Goal: Task Accomplishment & Management: Complete application form

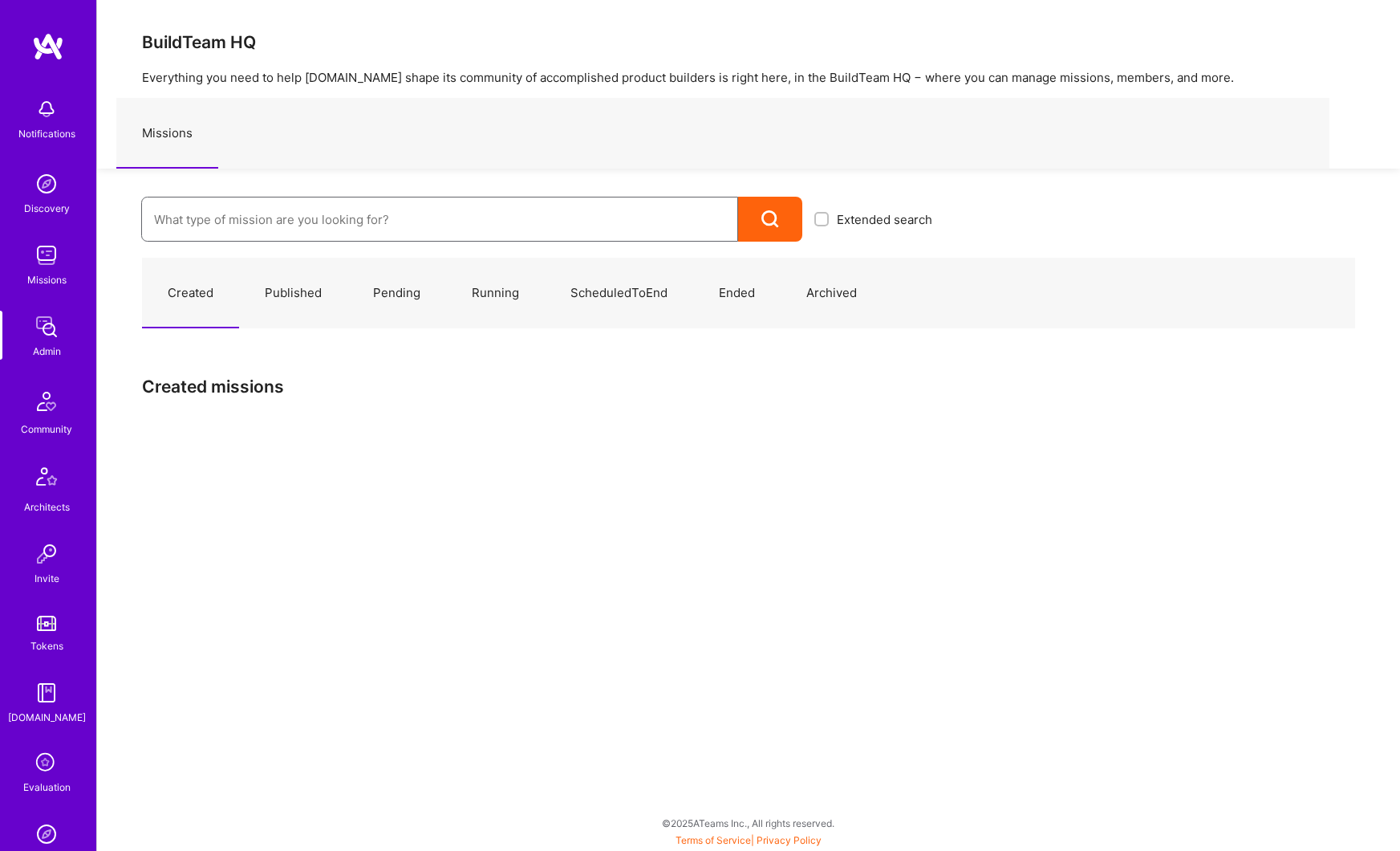
click at [312, 216] on input at bounding box center [440, 219] width 571 height 41
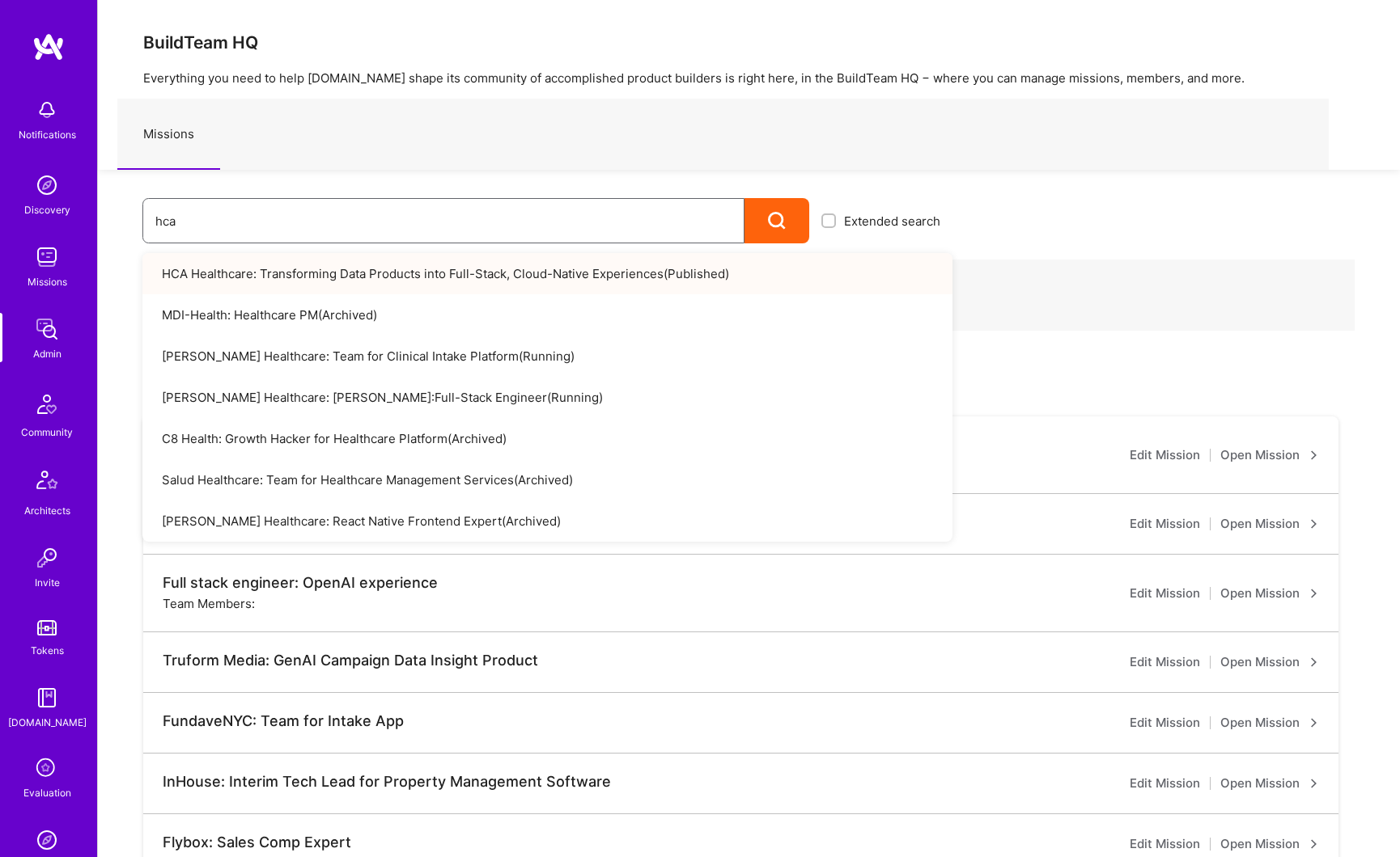
type input "hca"
click at [328, 286] on link "HCA Healthcare: Transforming Data Products into Full-Stack, Cloud-Native Experi…" at bounding box center [547, 273] width 809 height 41
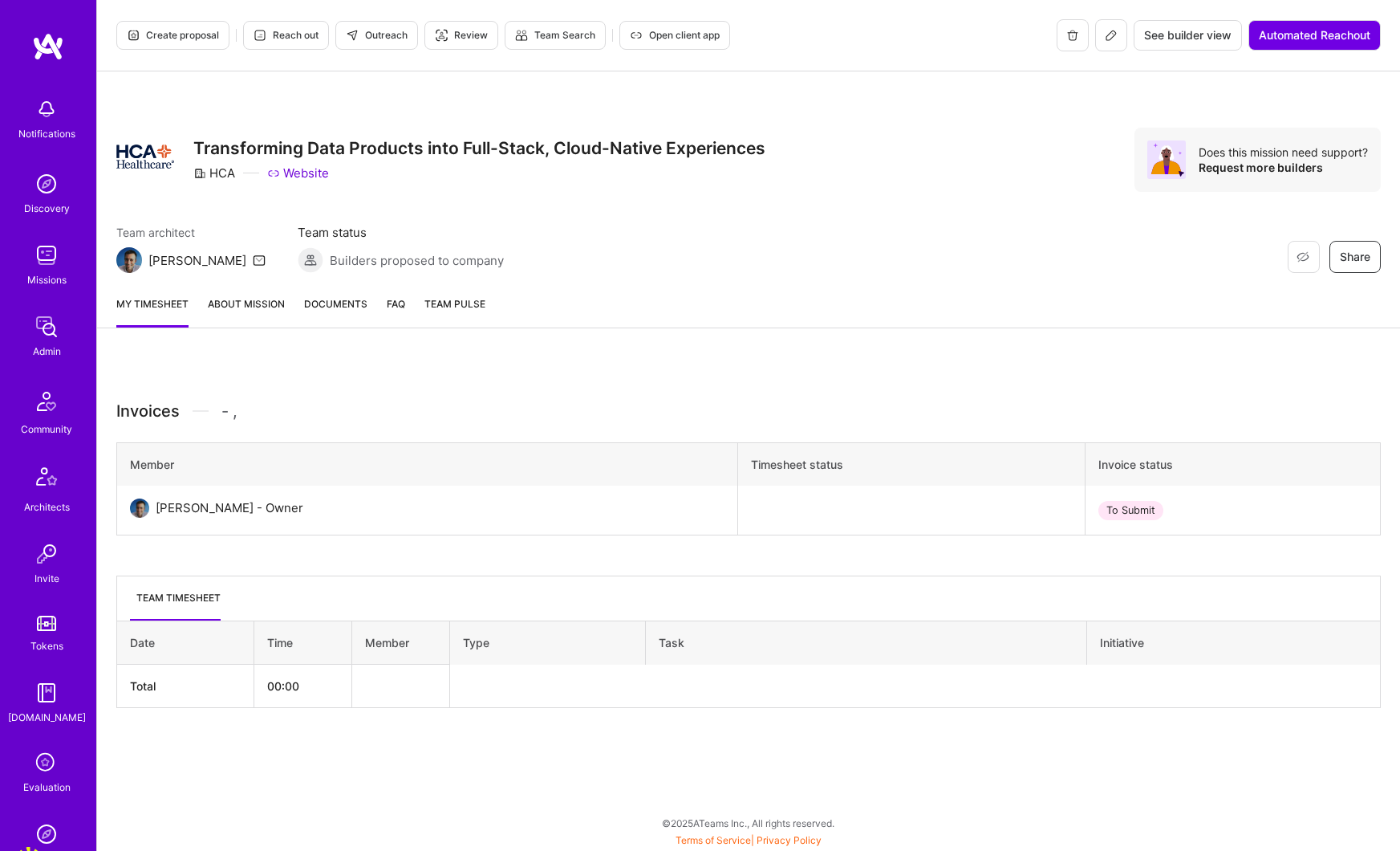
click at [254, 306] on link "About Mission" at bounding box center [246, 311] width 77 height 32
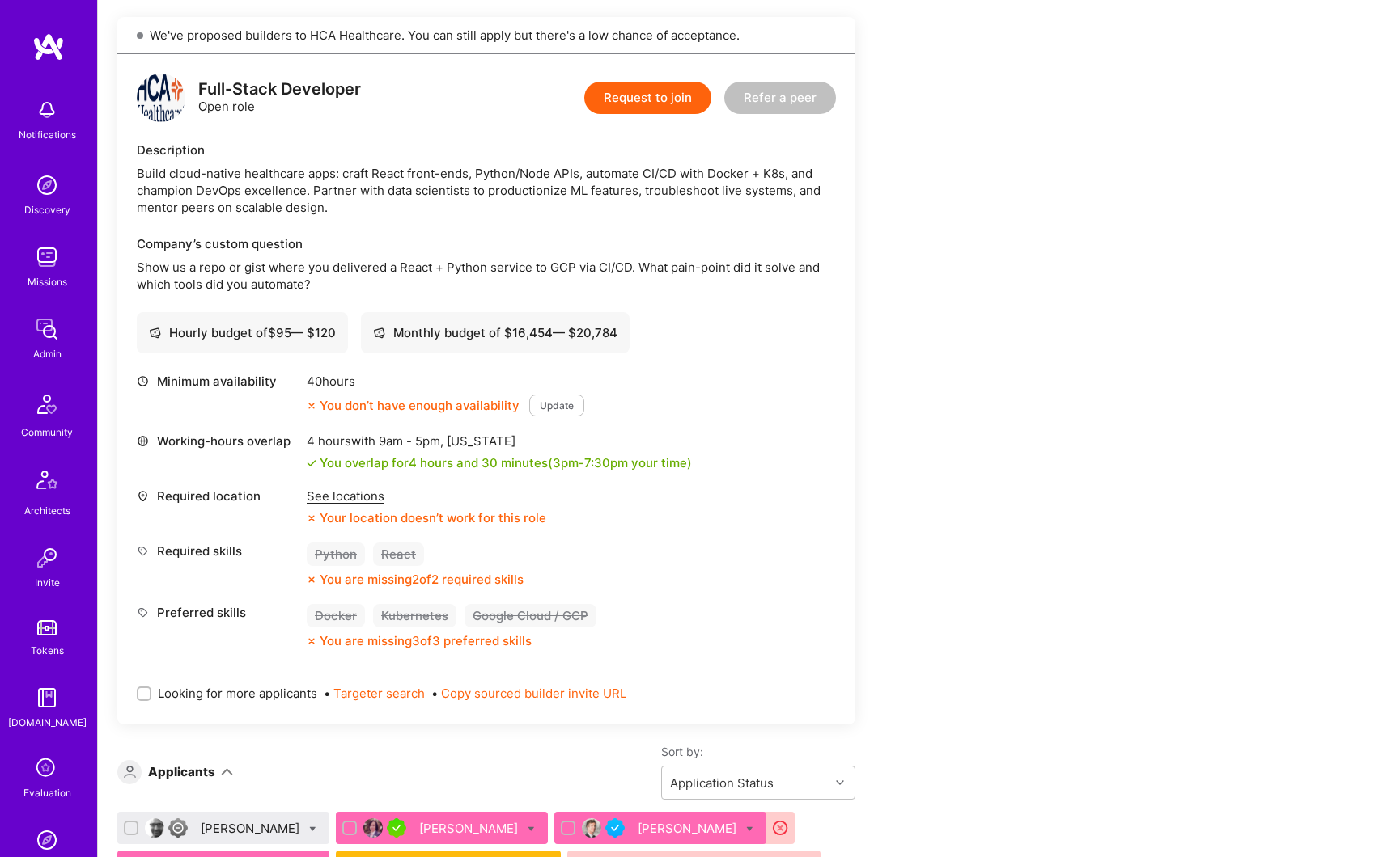
scroll to position [752, 0]
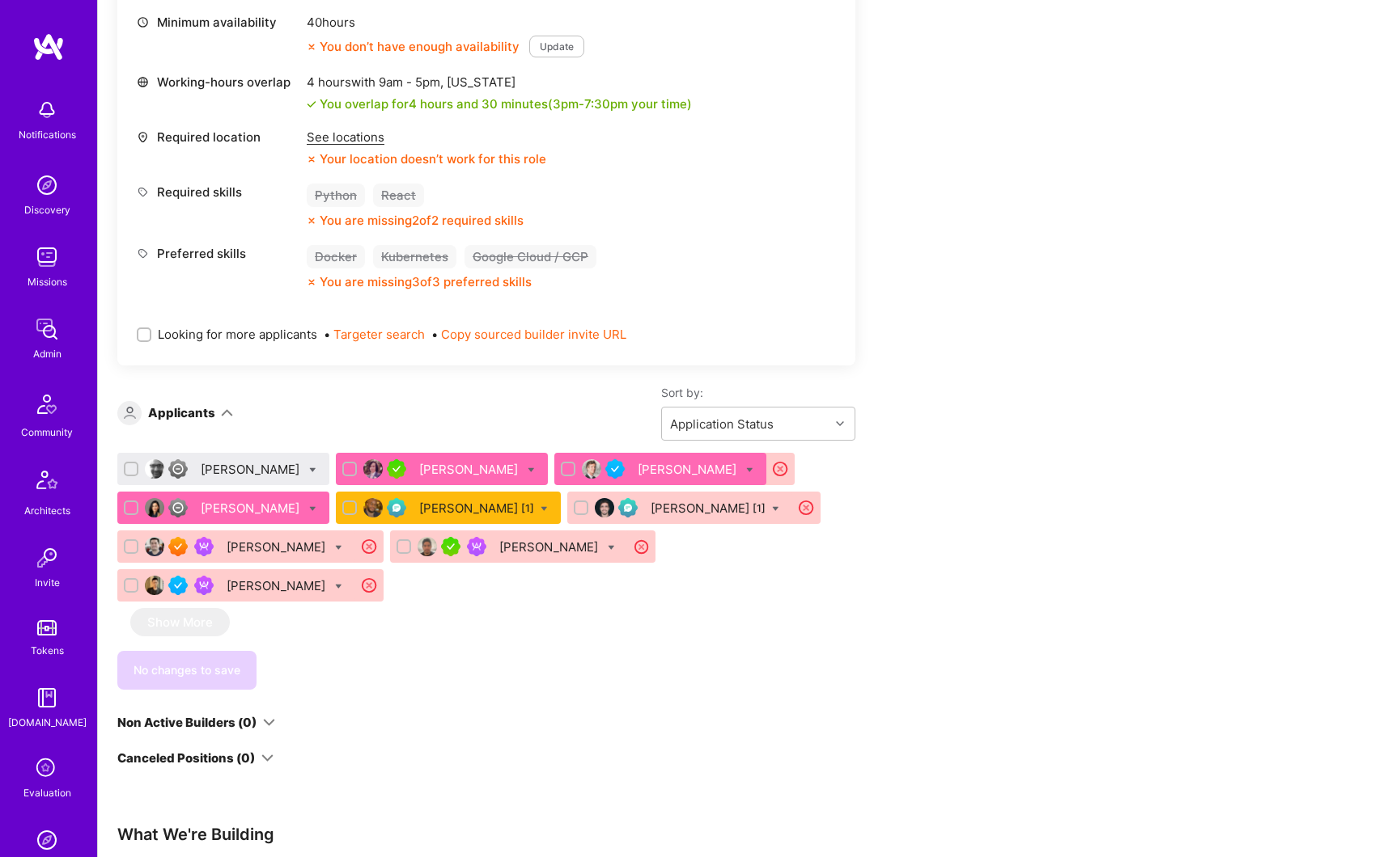
click at [249, 508] on div "[PERSON_NAME]" at bounding box center [251, 507] width 102 height 17
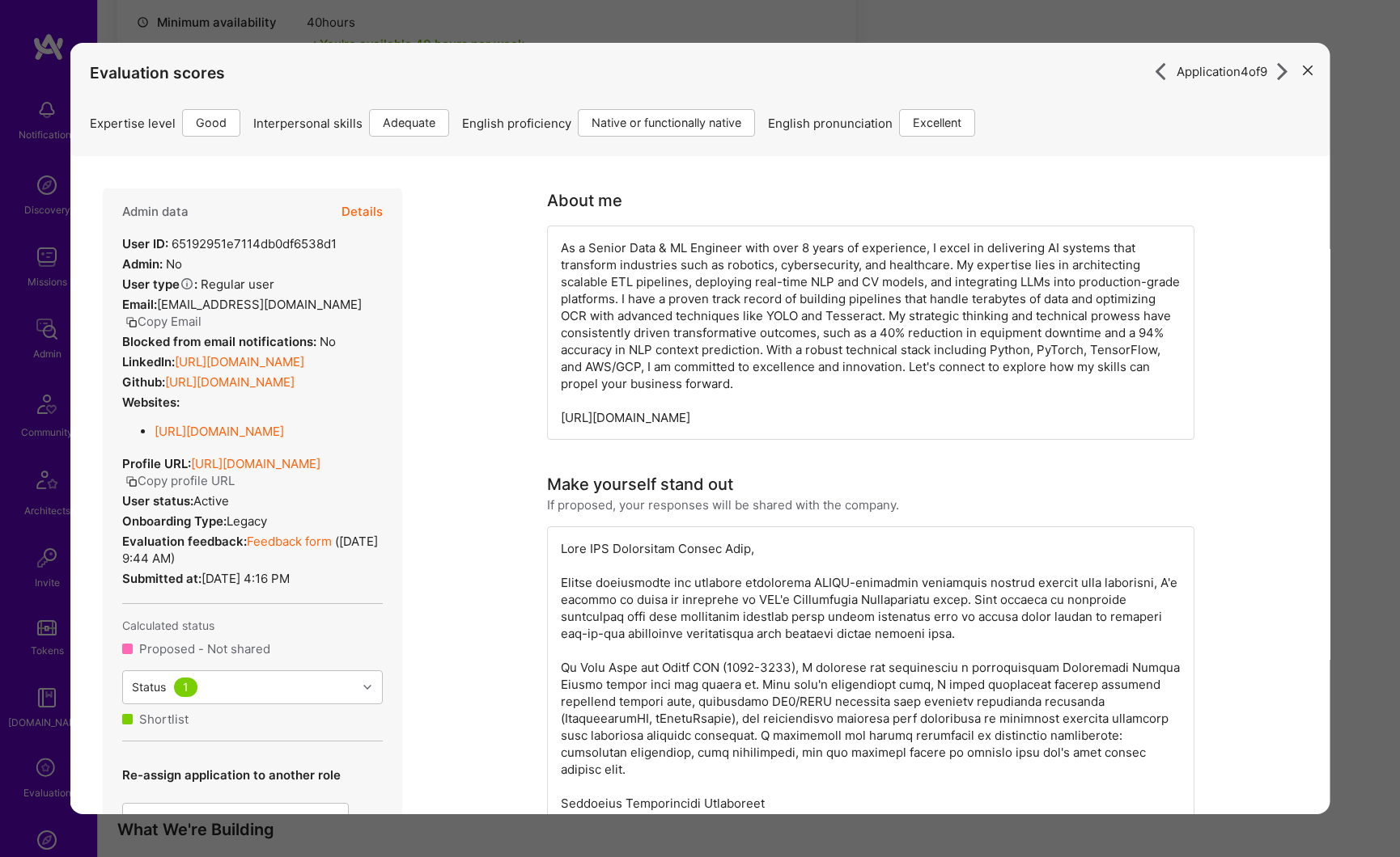
click at [1301, 72] on button "modal" at bounding box center [1308, 69] width 19 height 27
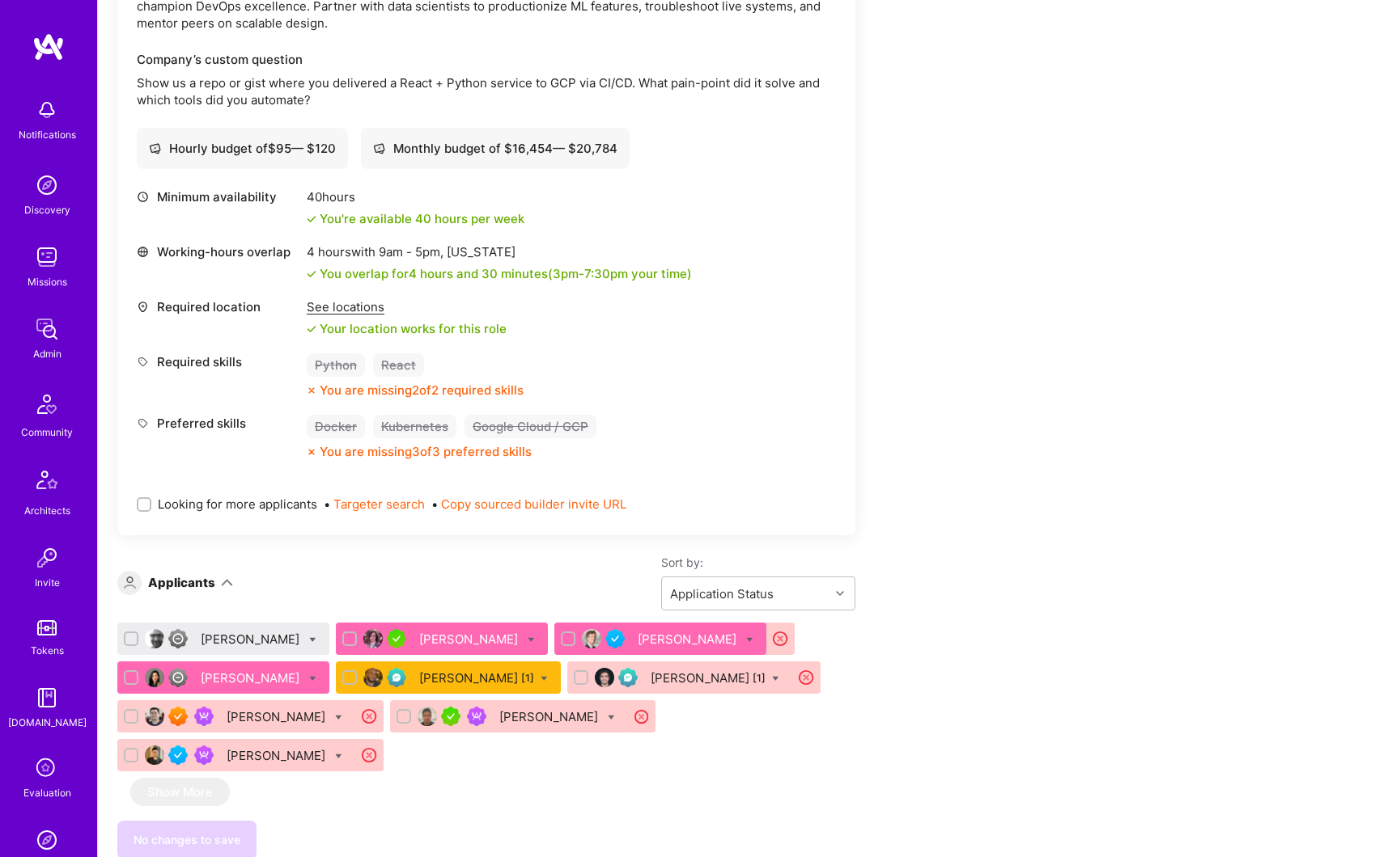
scroll to position [494, 0]
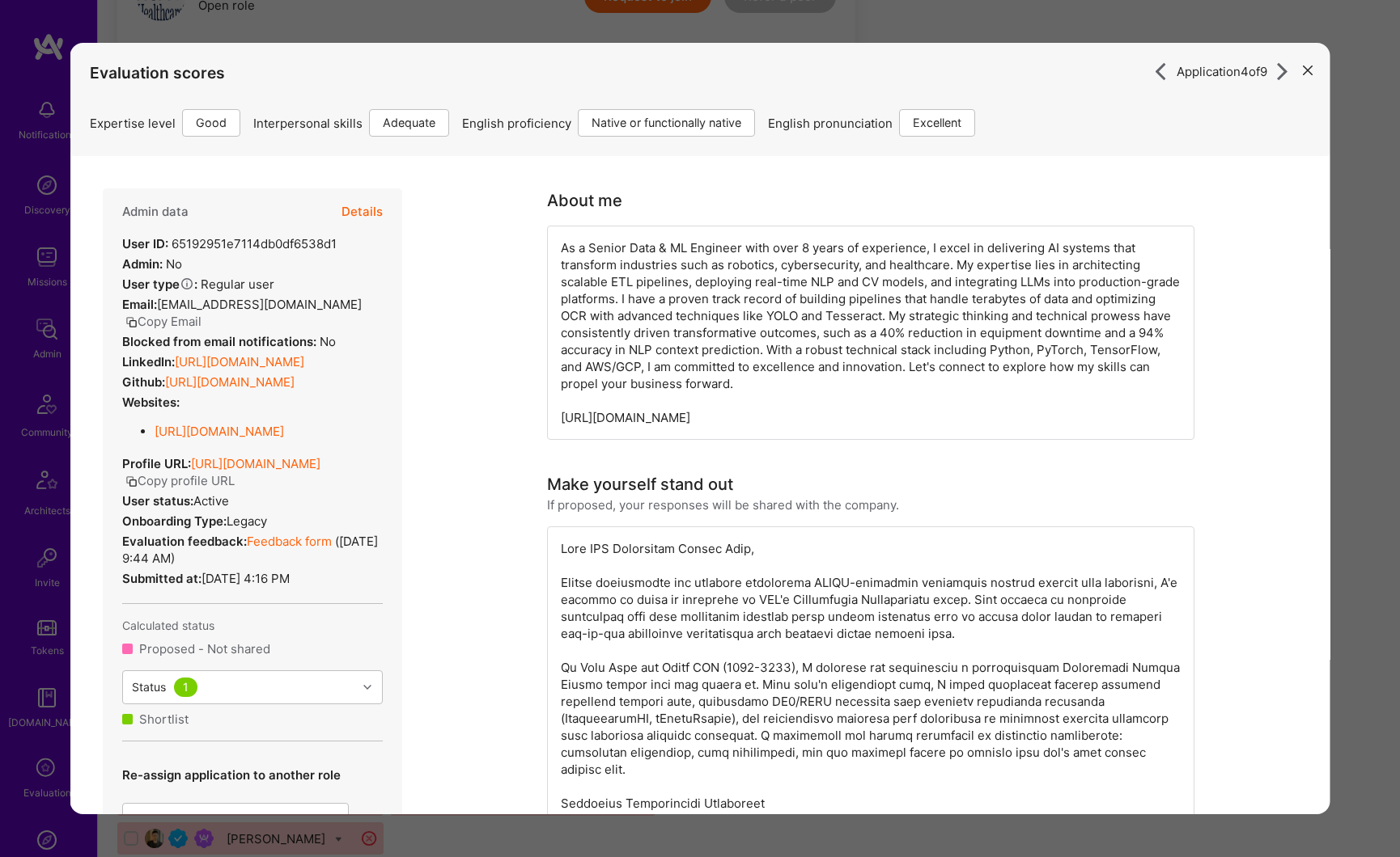
scroll to position [752, 0]
click at [1298, 75] on button "modal" at bounding box center [1308, 69] width 19 height 27
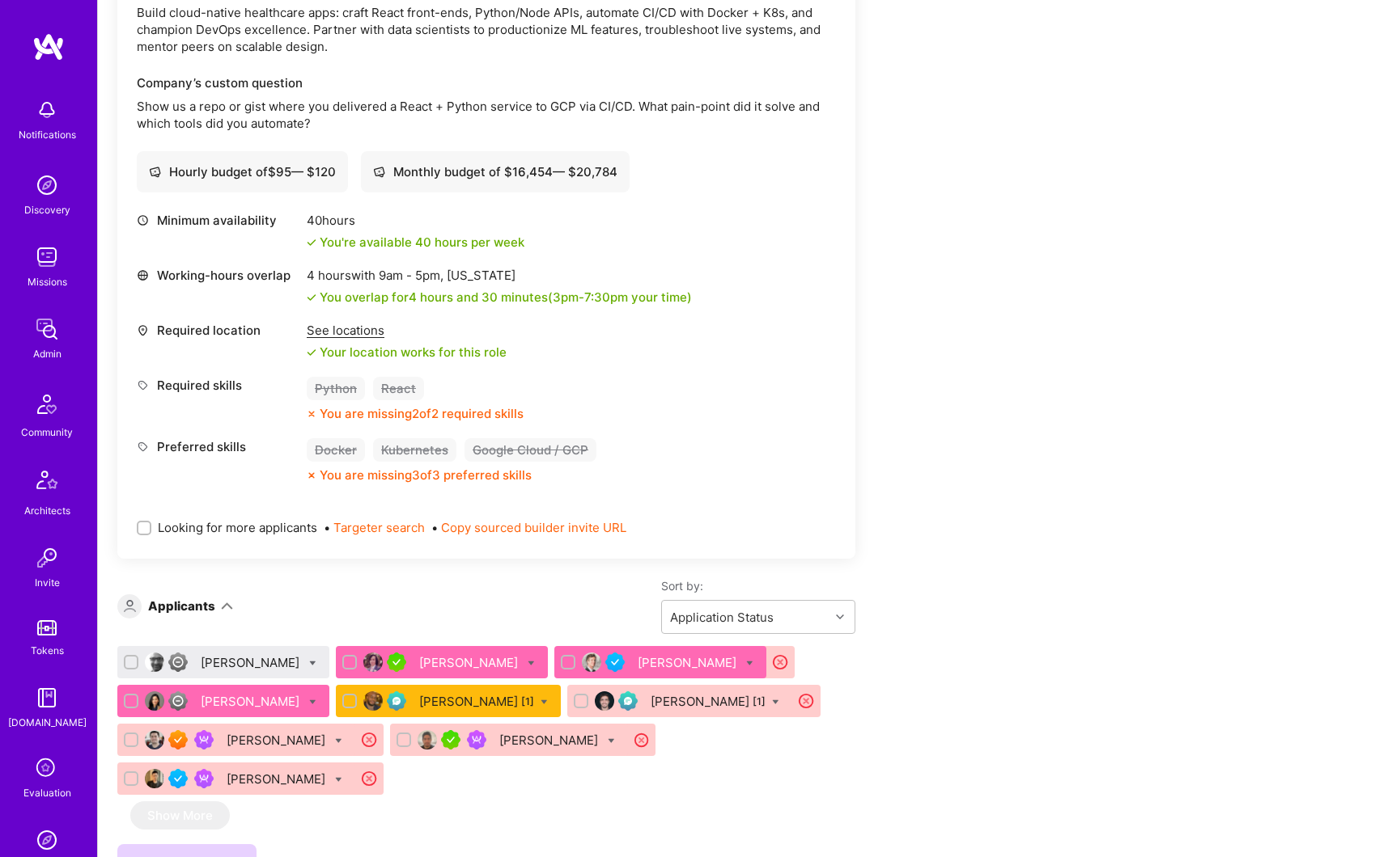
scroll to position [359, 0]
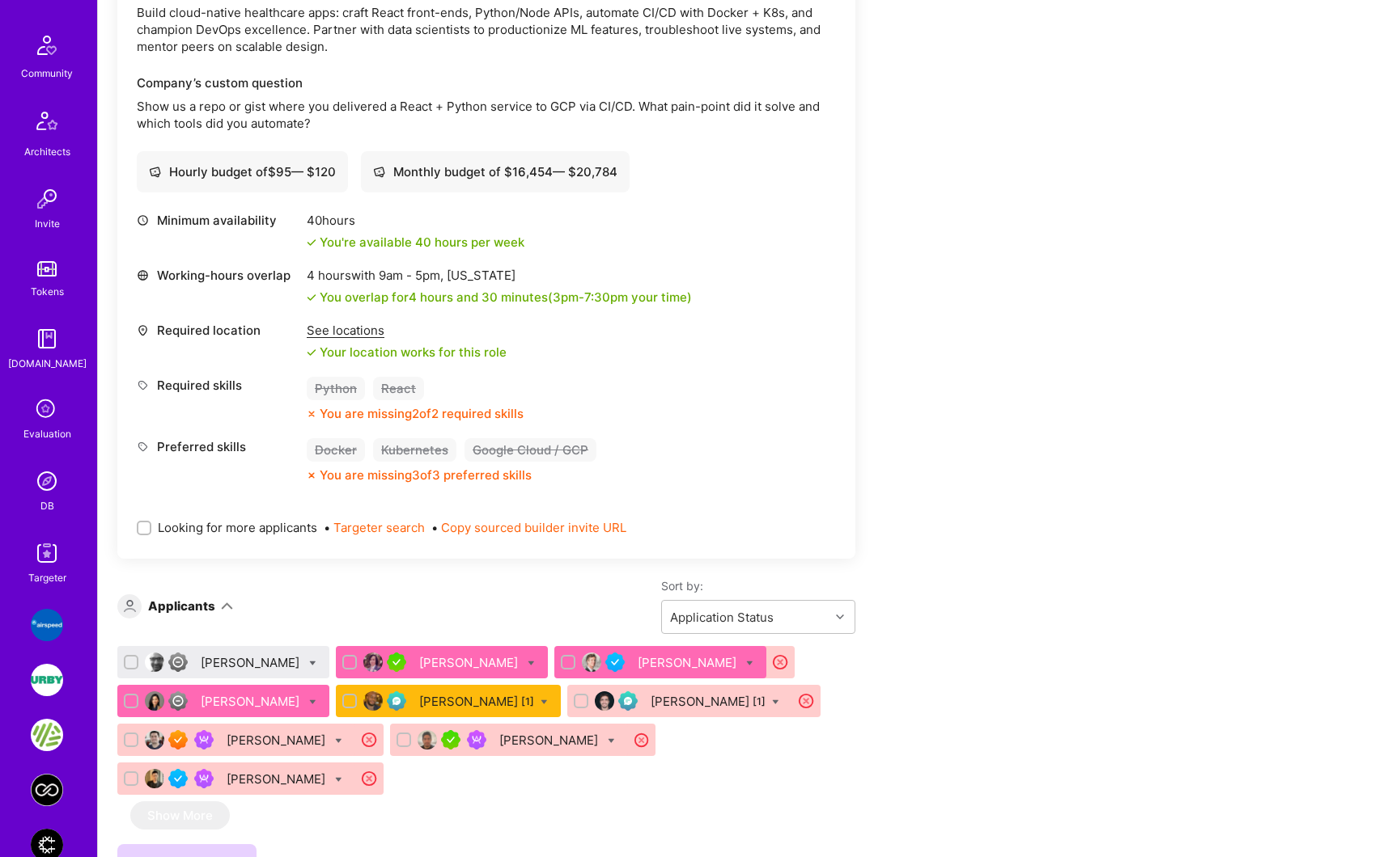
click at [36, 485] on img at bounding box center [46, 480] width 32 height 32
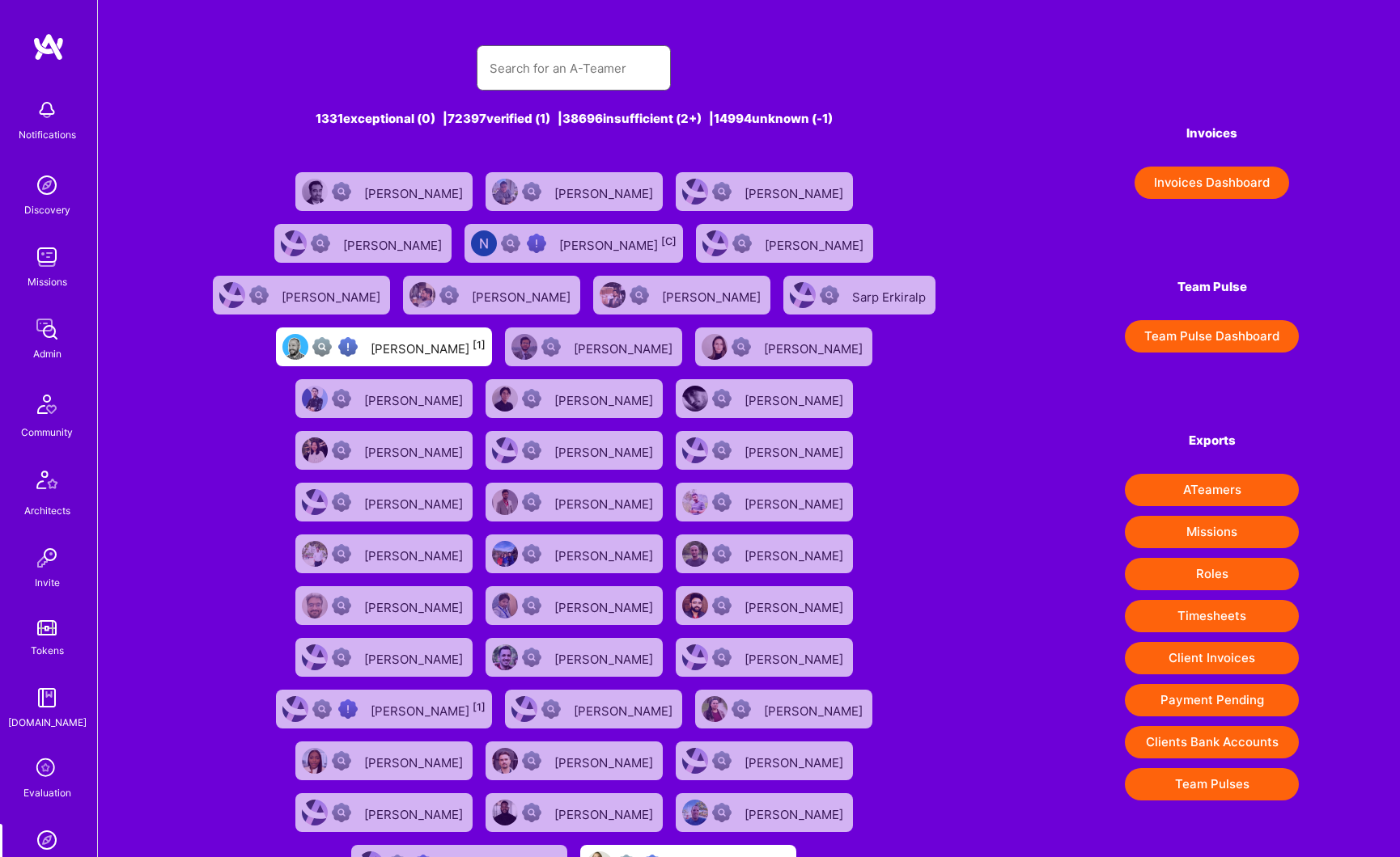
click at [550, 61] on input "text" at bounding box center [573, 68] width 168 height 41
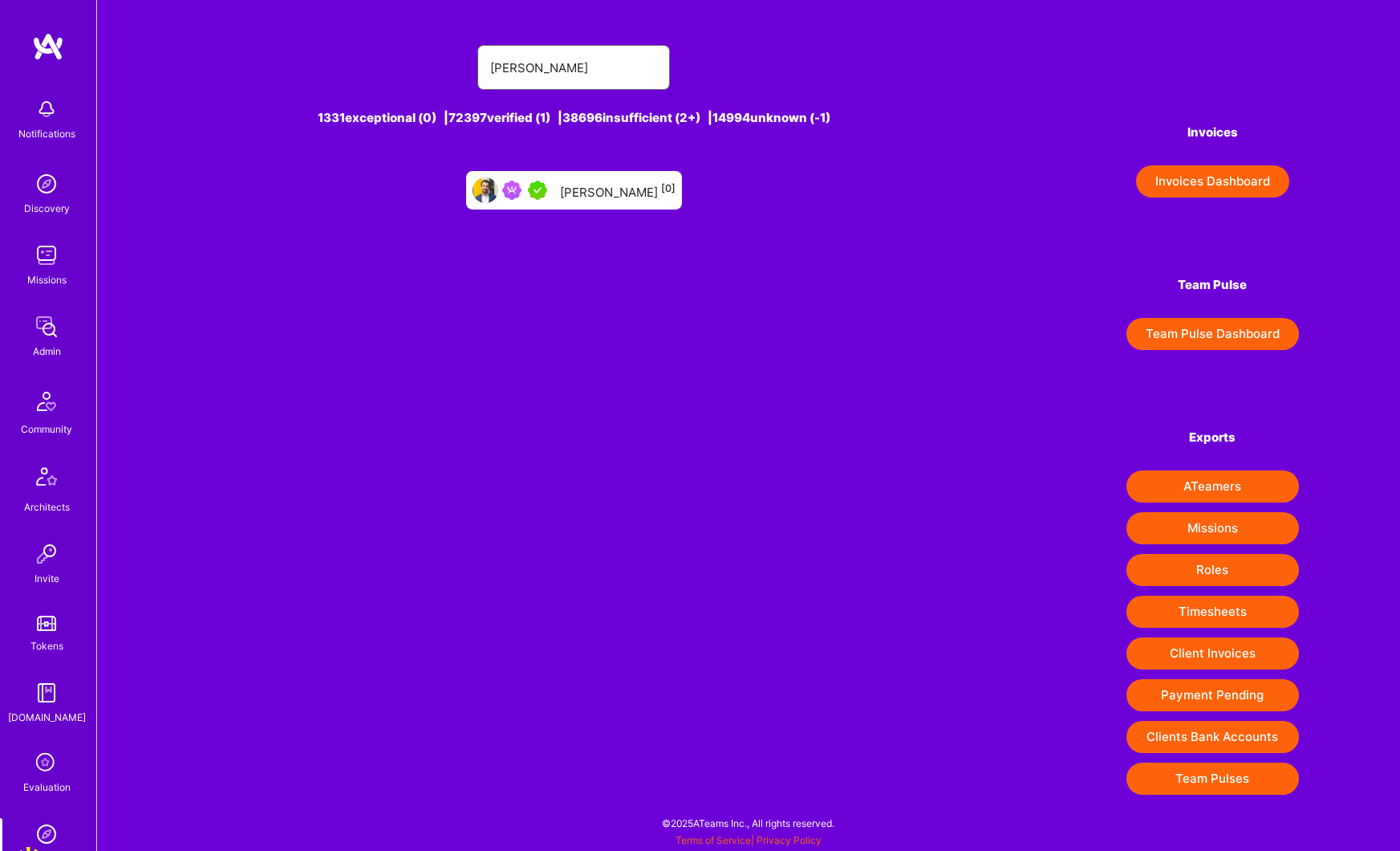
type input "ben saini"
click at [616, 192] on div "Ben Saini [0]" at bounding box center [618, 190] width 116 height 21
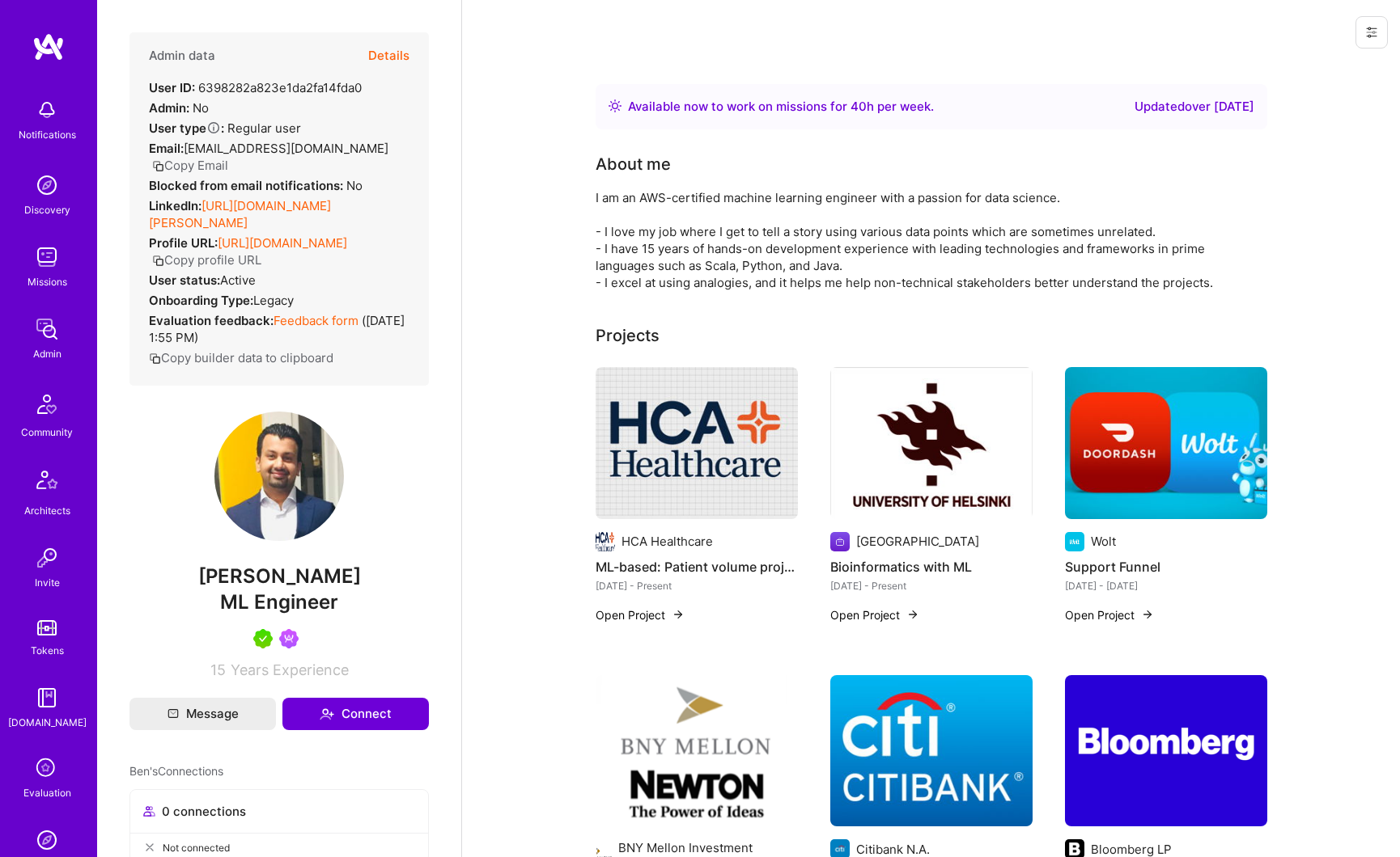
scroll to position [347, 0]
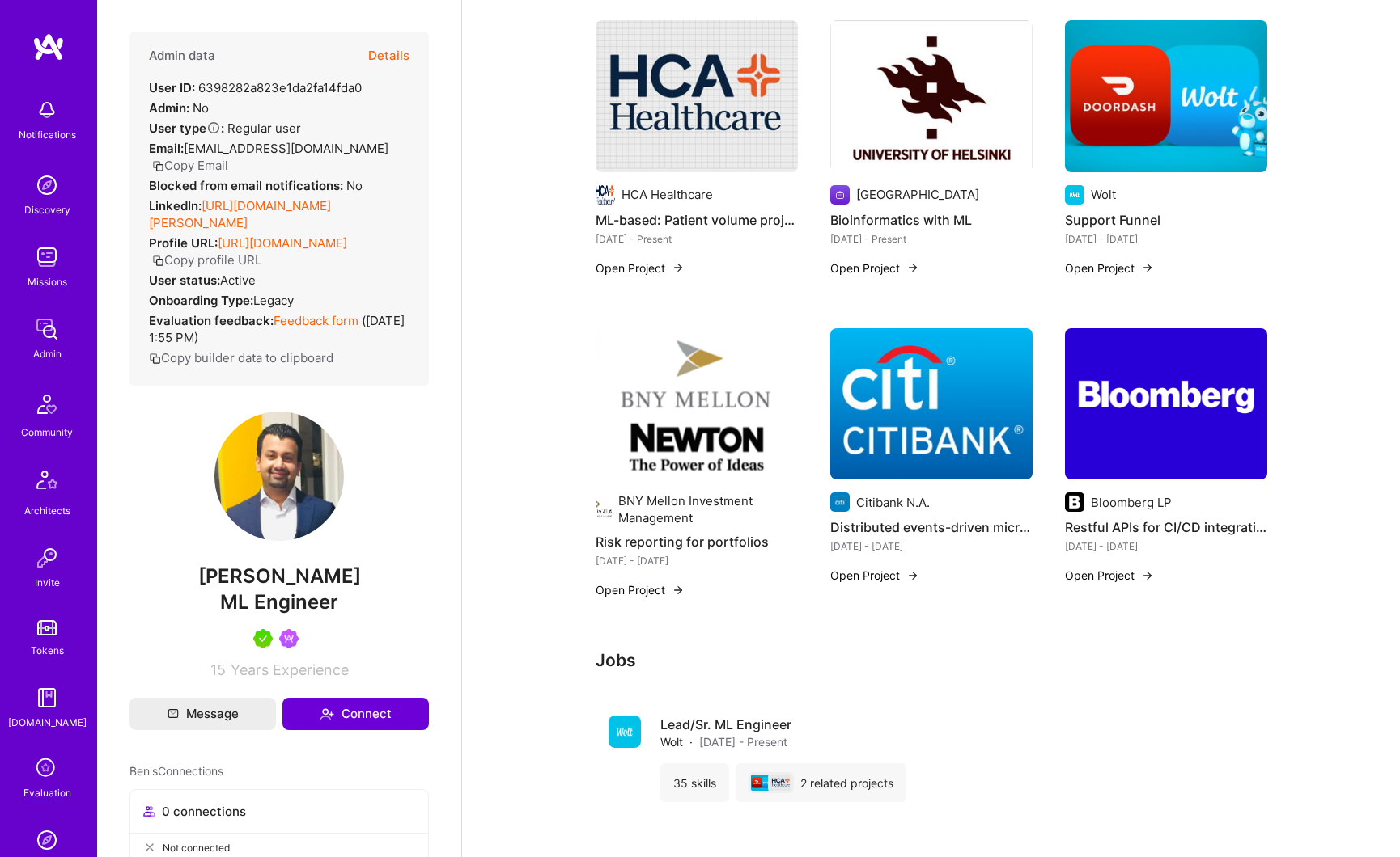
click at [373, 65] on button "Details" at bounding box center [388, 56] width 41 height 47
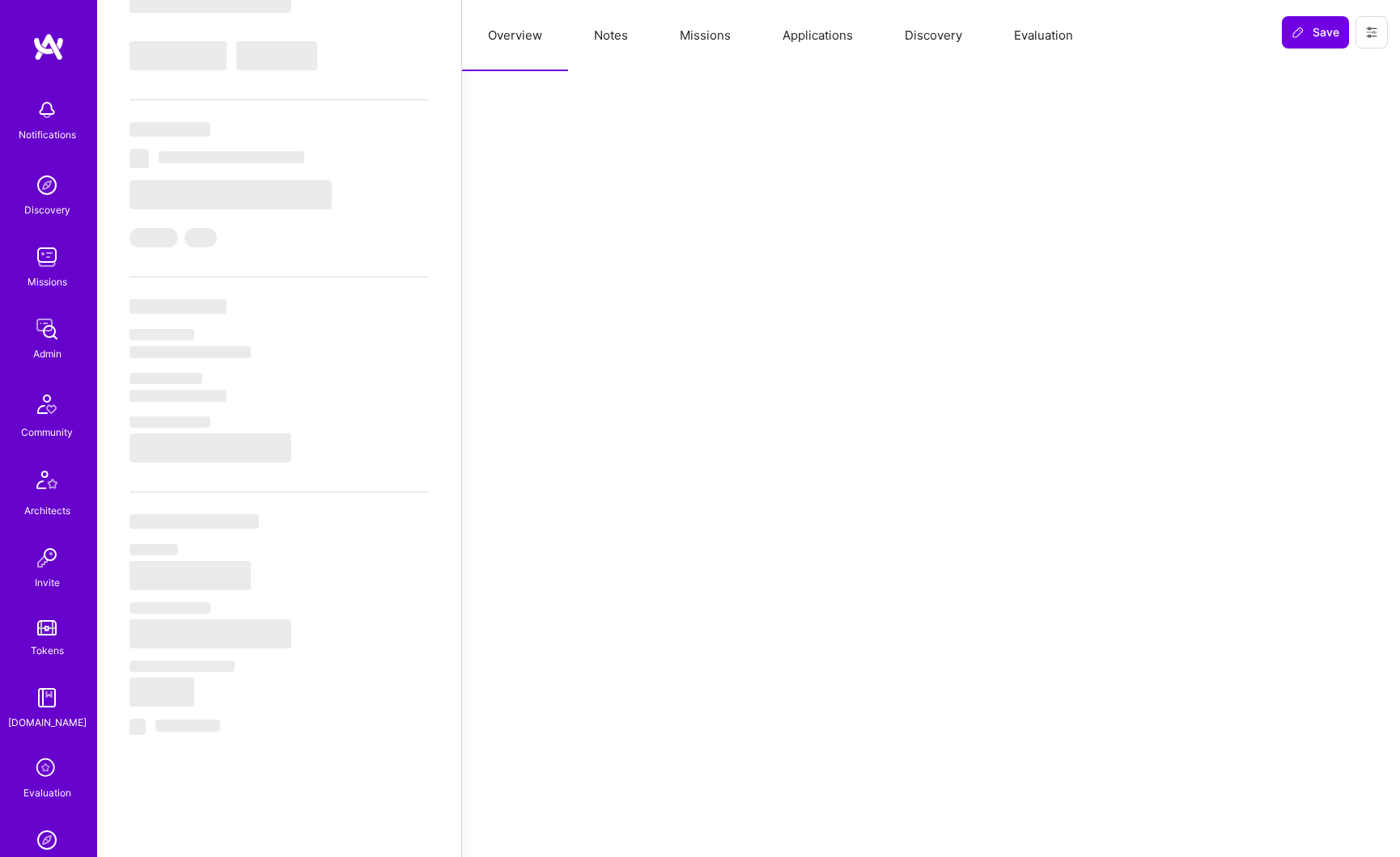
click at [705, 42] on button "Missions" at bounding box center [705, 36] width 103 height 71
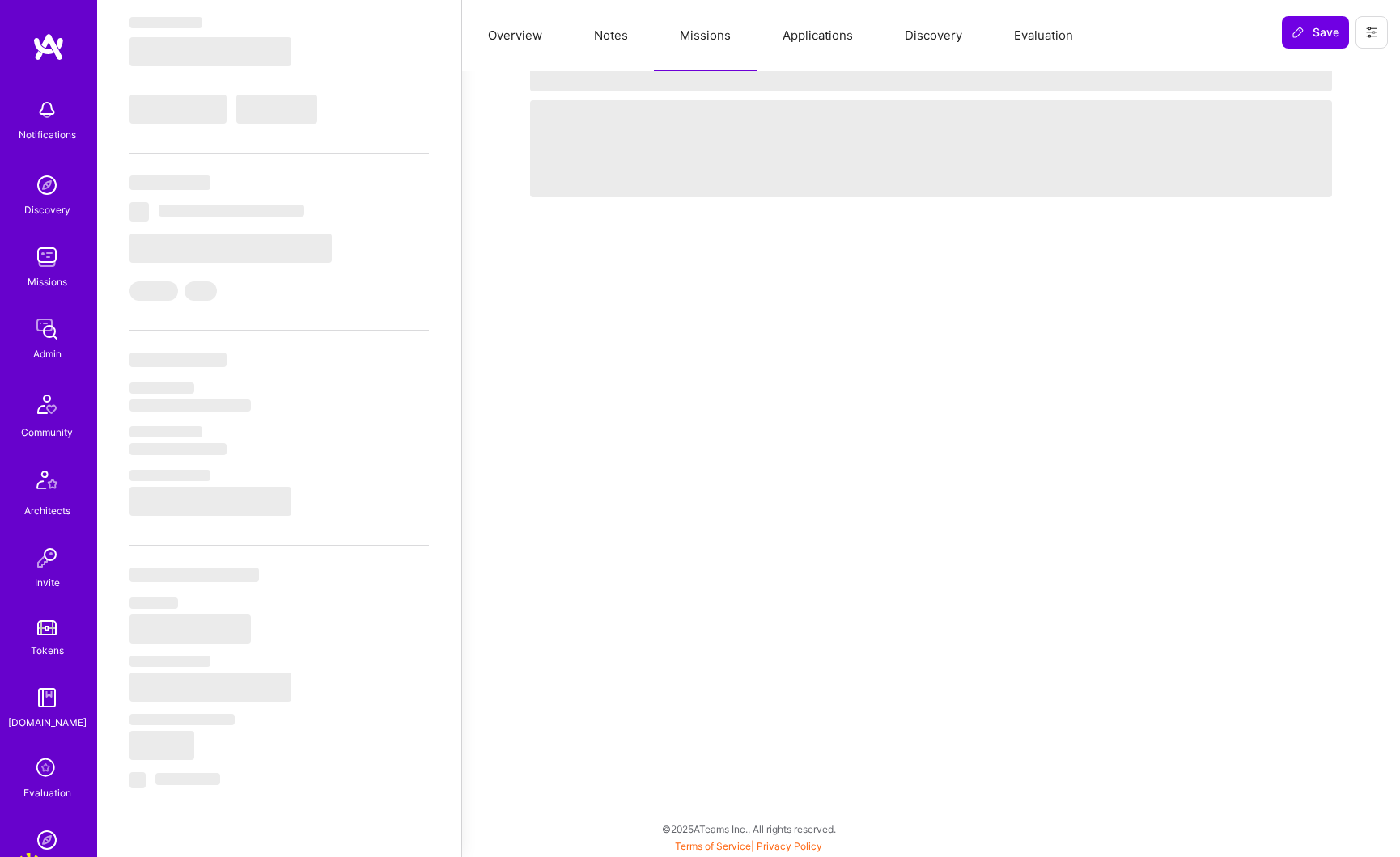
select select "Right Now"
select select "5"
select select "7"
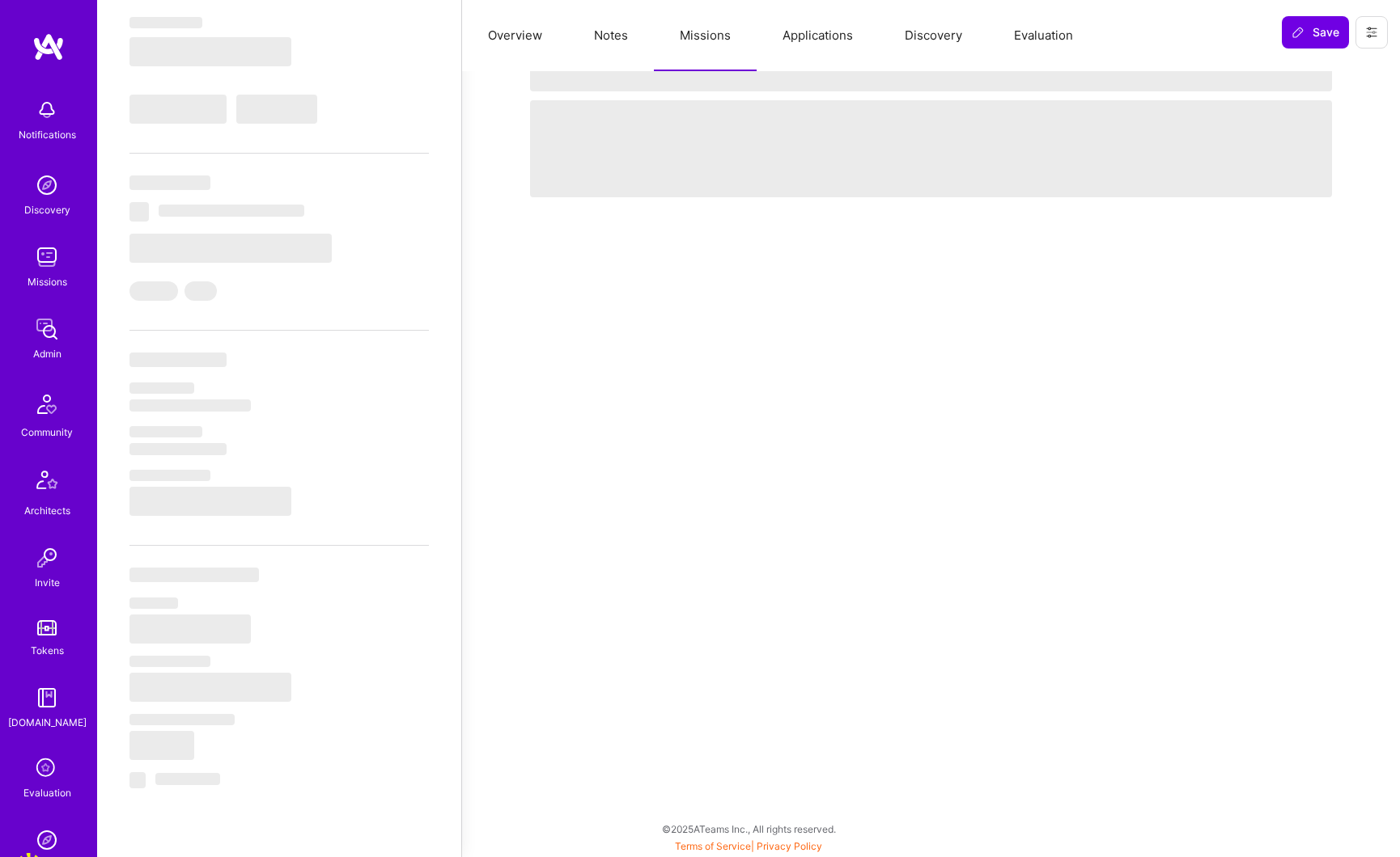
select select "US"
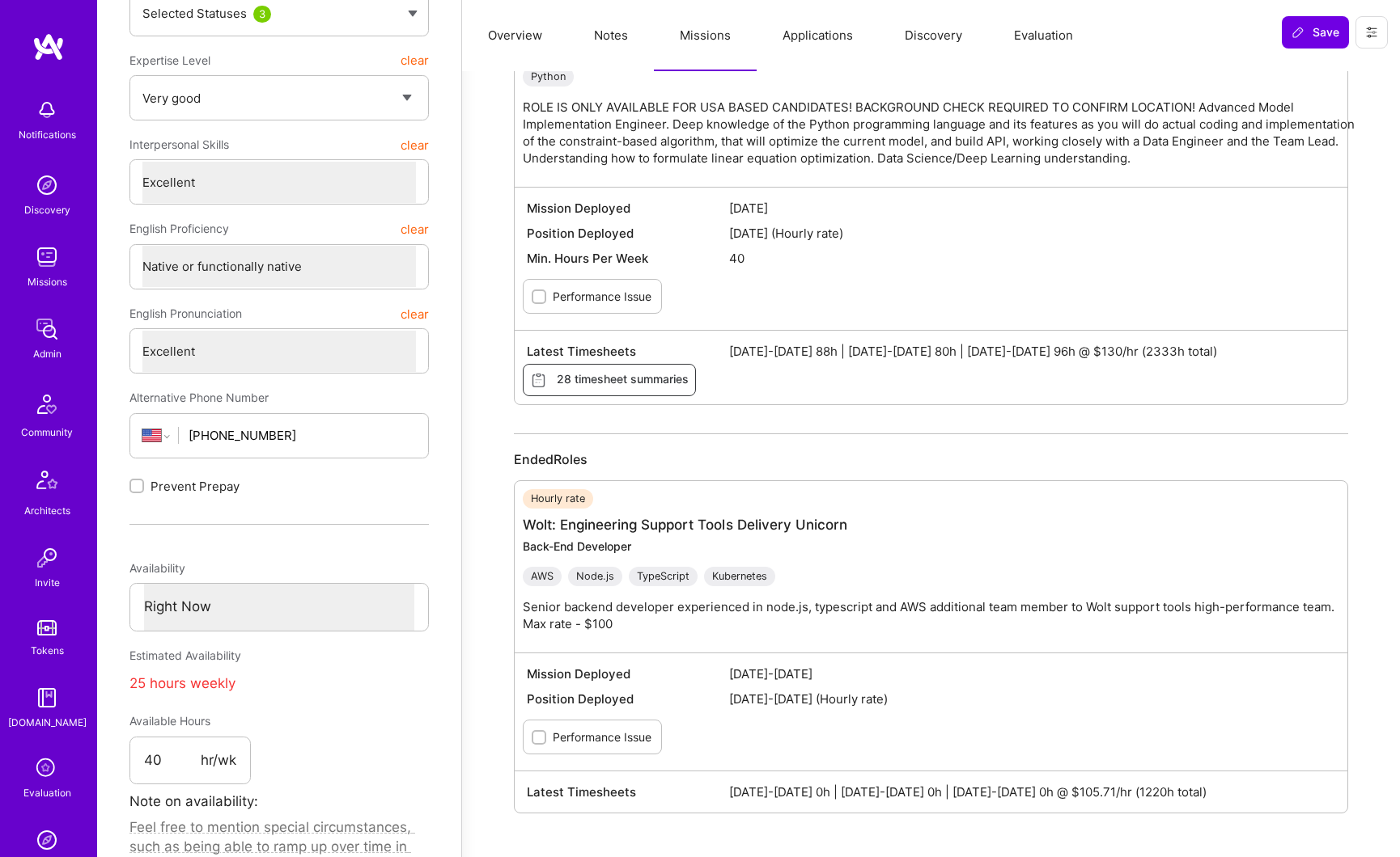
scroll to position [0, 0]
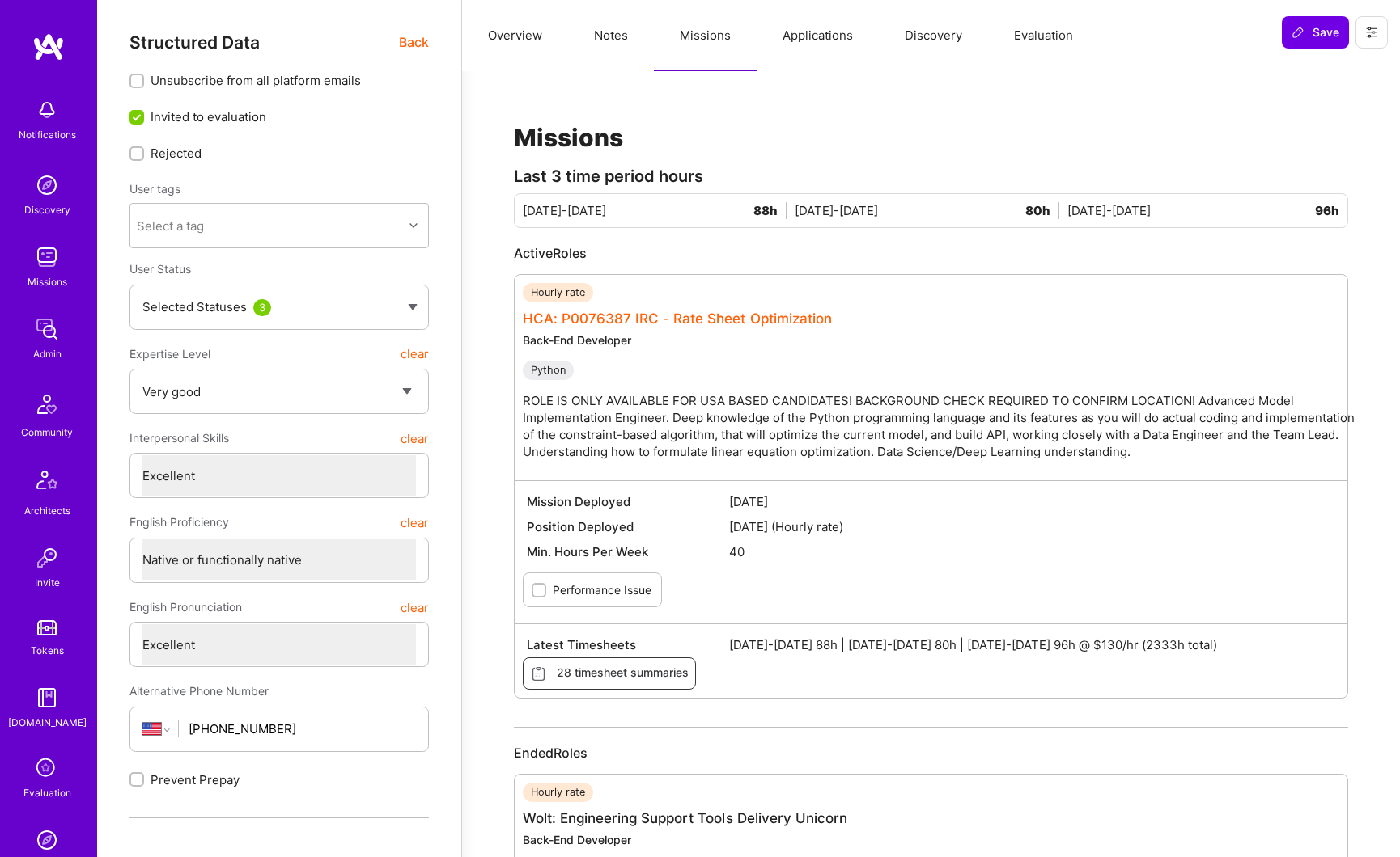
click at [659, 320] on link "HCA: P0076387 IRC - Rate Sheet Optimization" at bounding box center [677, 318] width 309 height 17
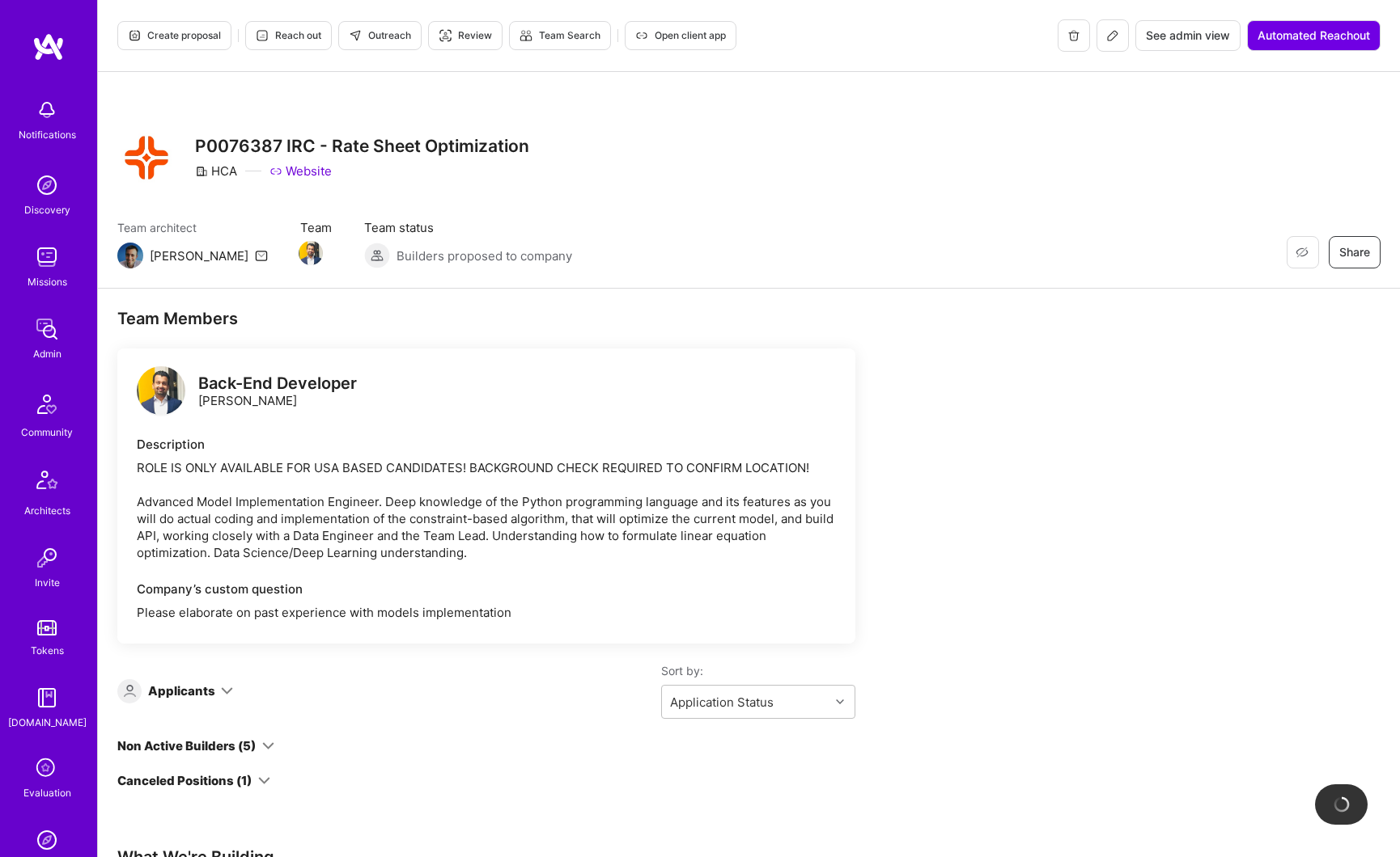
click at [1168, 39] on span "See admin view" at bounding box center [1187, 36] width 84 height 17
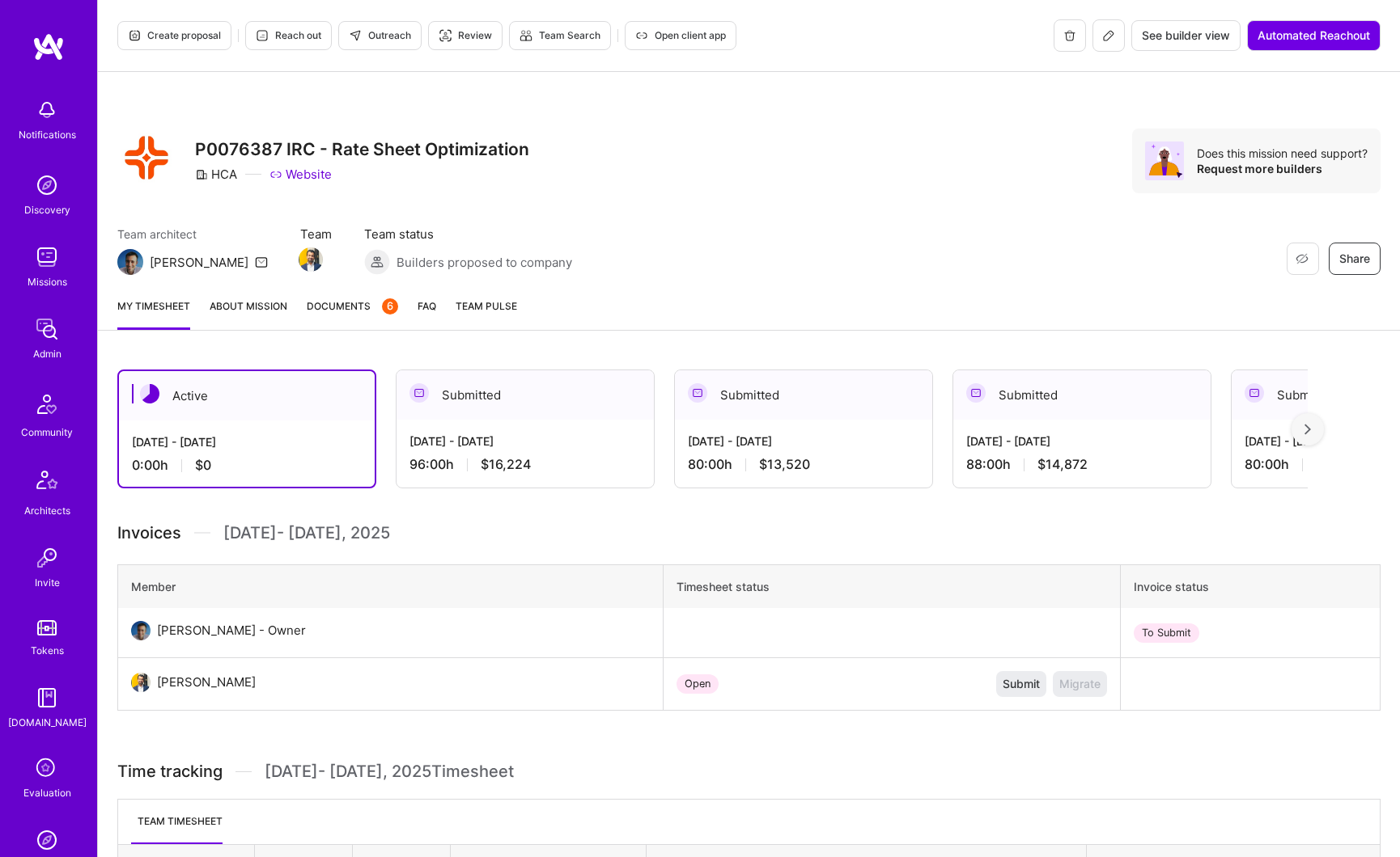
click at [1107, 40] on icon at bounding box center [1108, 35] width 13 height 13
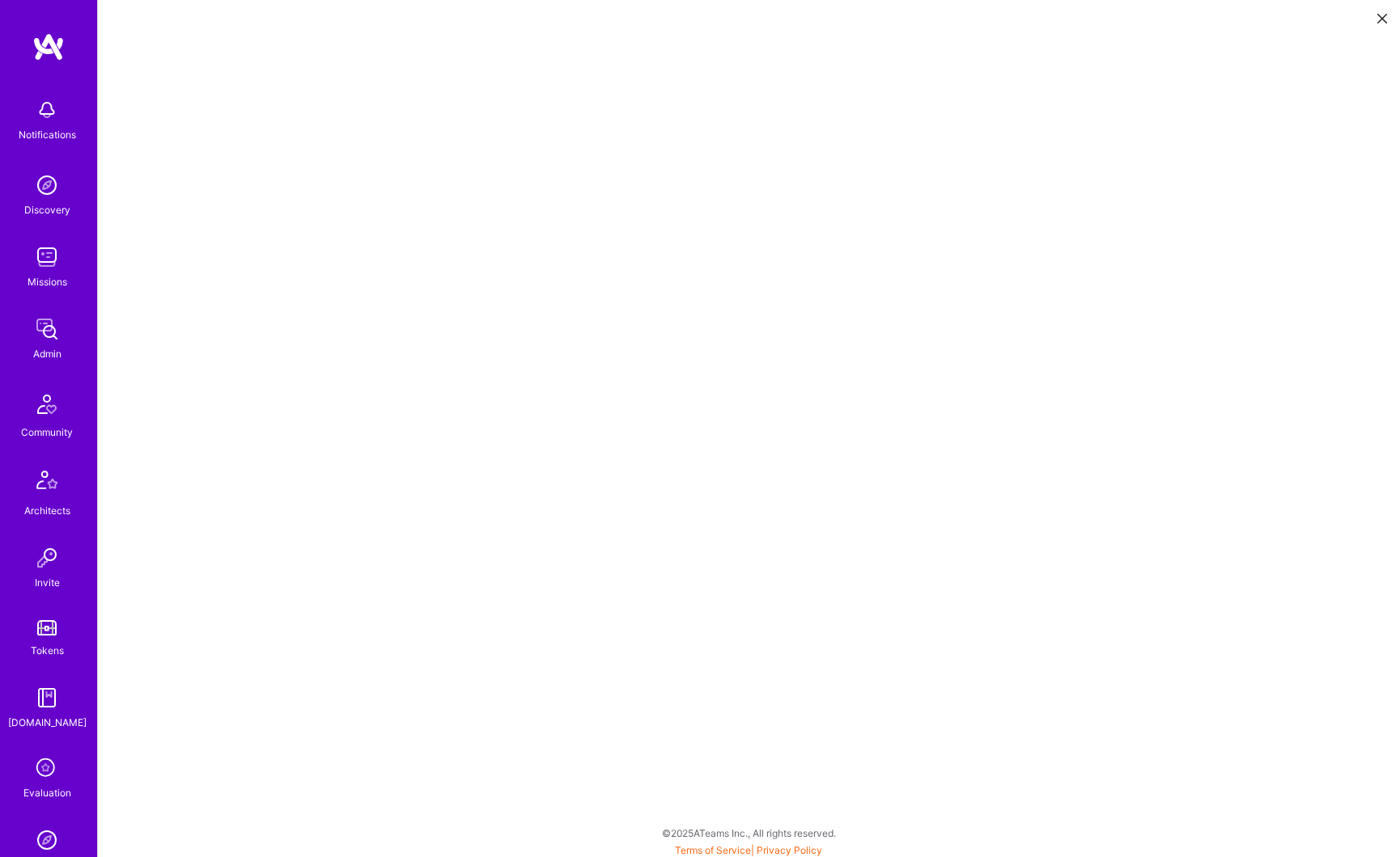
scroll to position [4, 0]
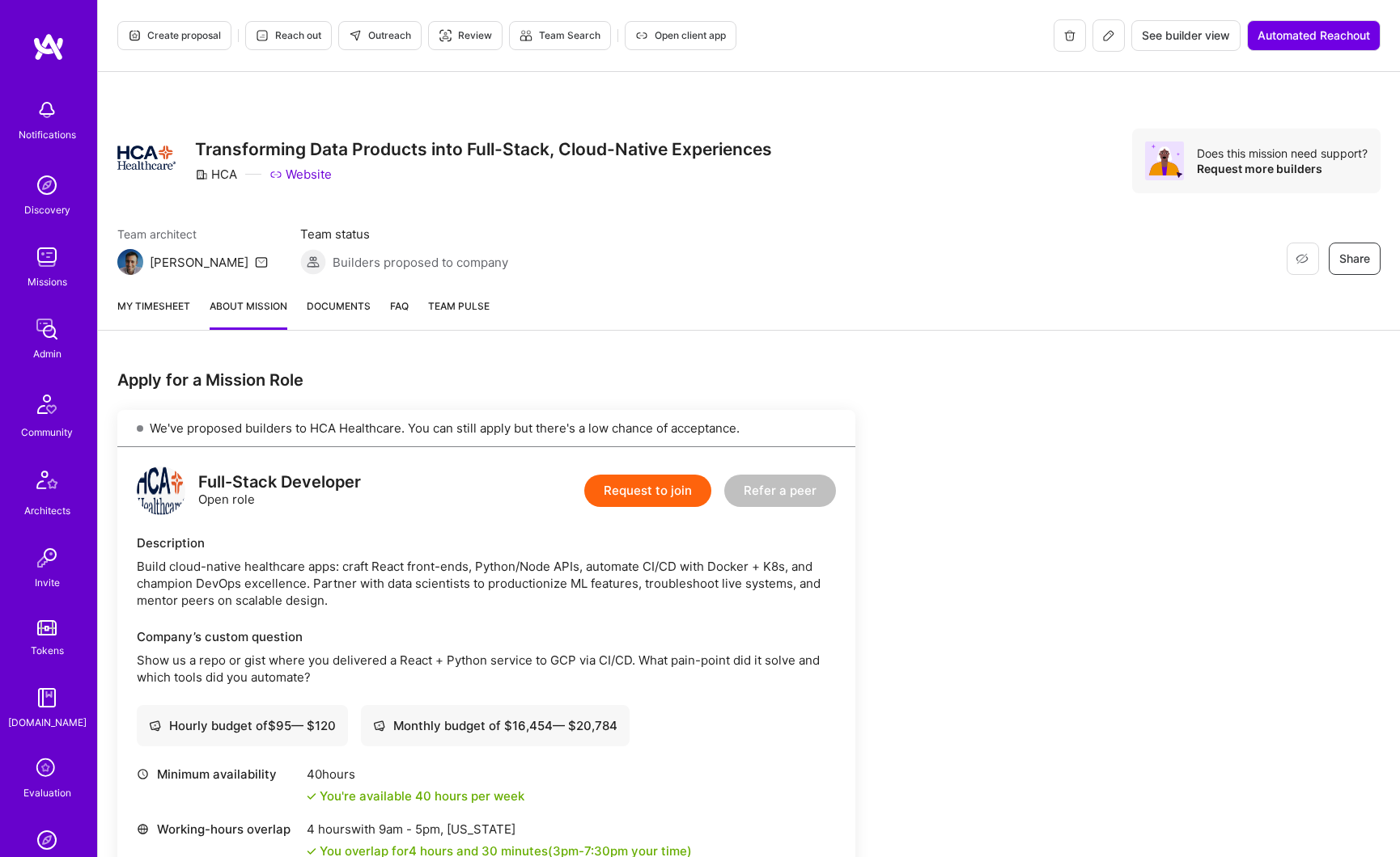
click at [1113, 42] on button at bounding box center [1108, 35] width 32 height 32
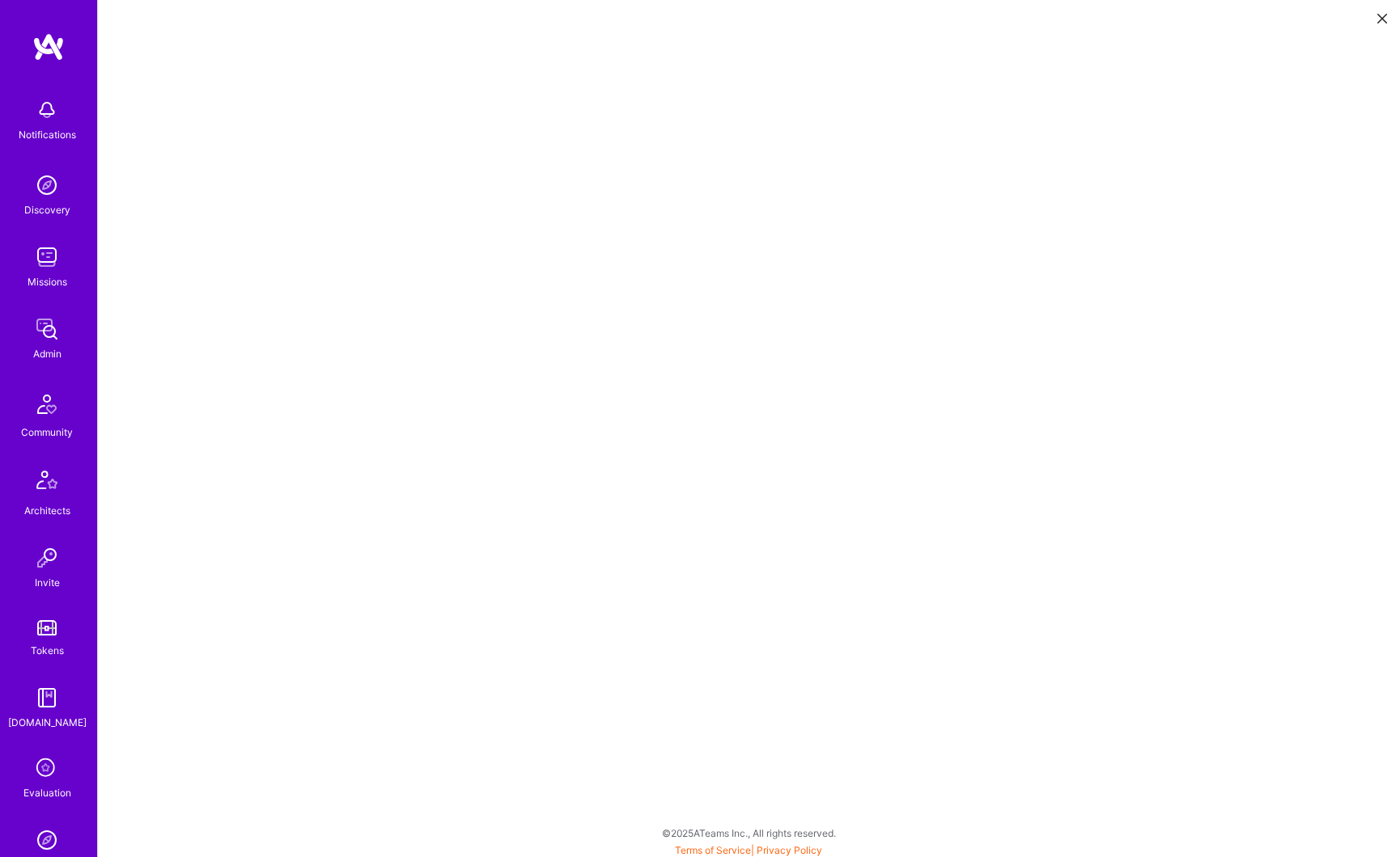
click at [1379, 20] on icon at bounding box center [1382, 18] width 10 height 10
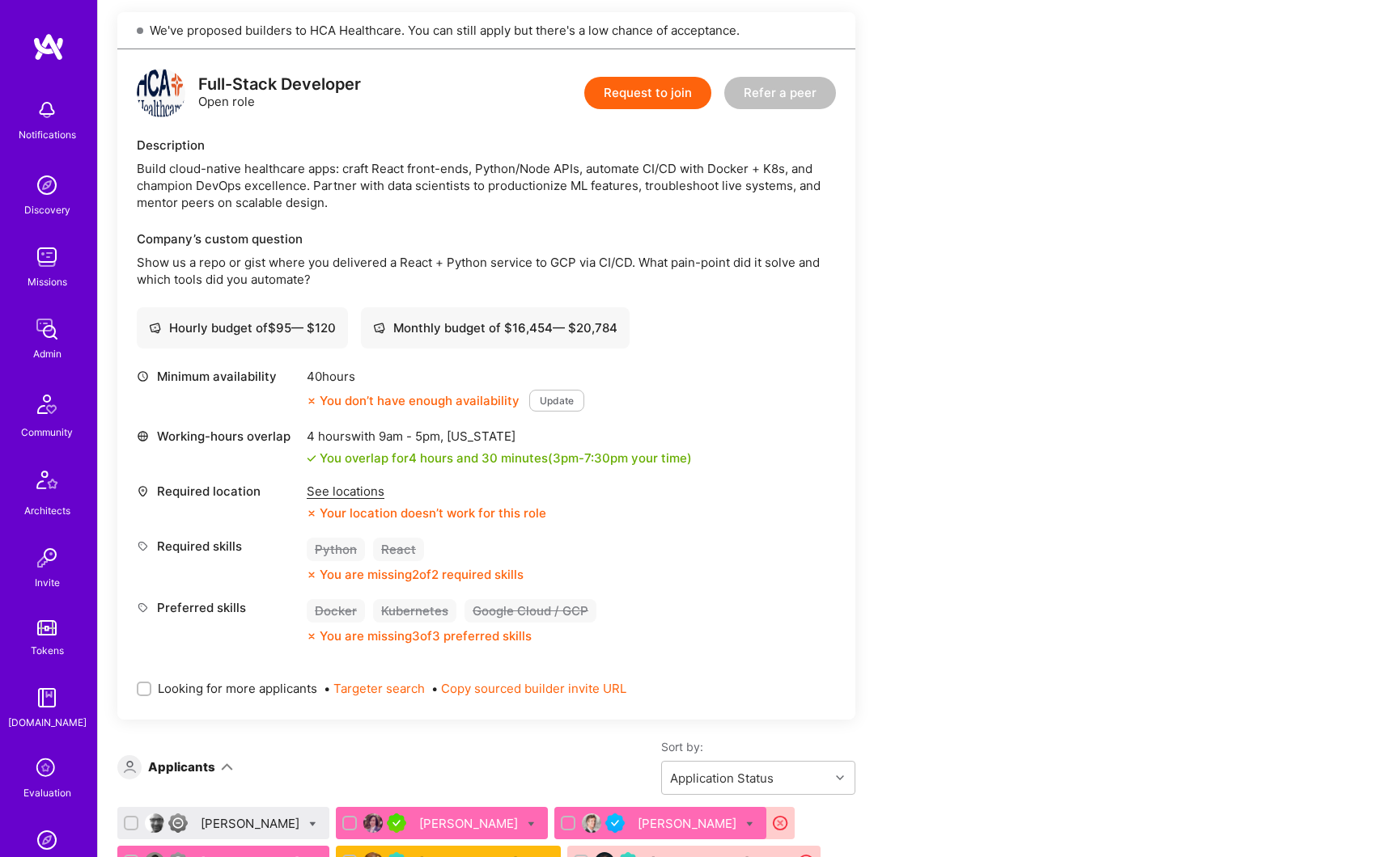
scroll to position [762, 0]
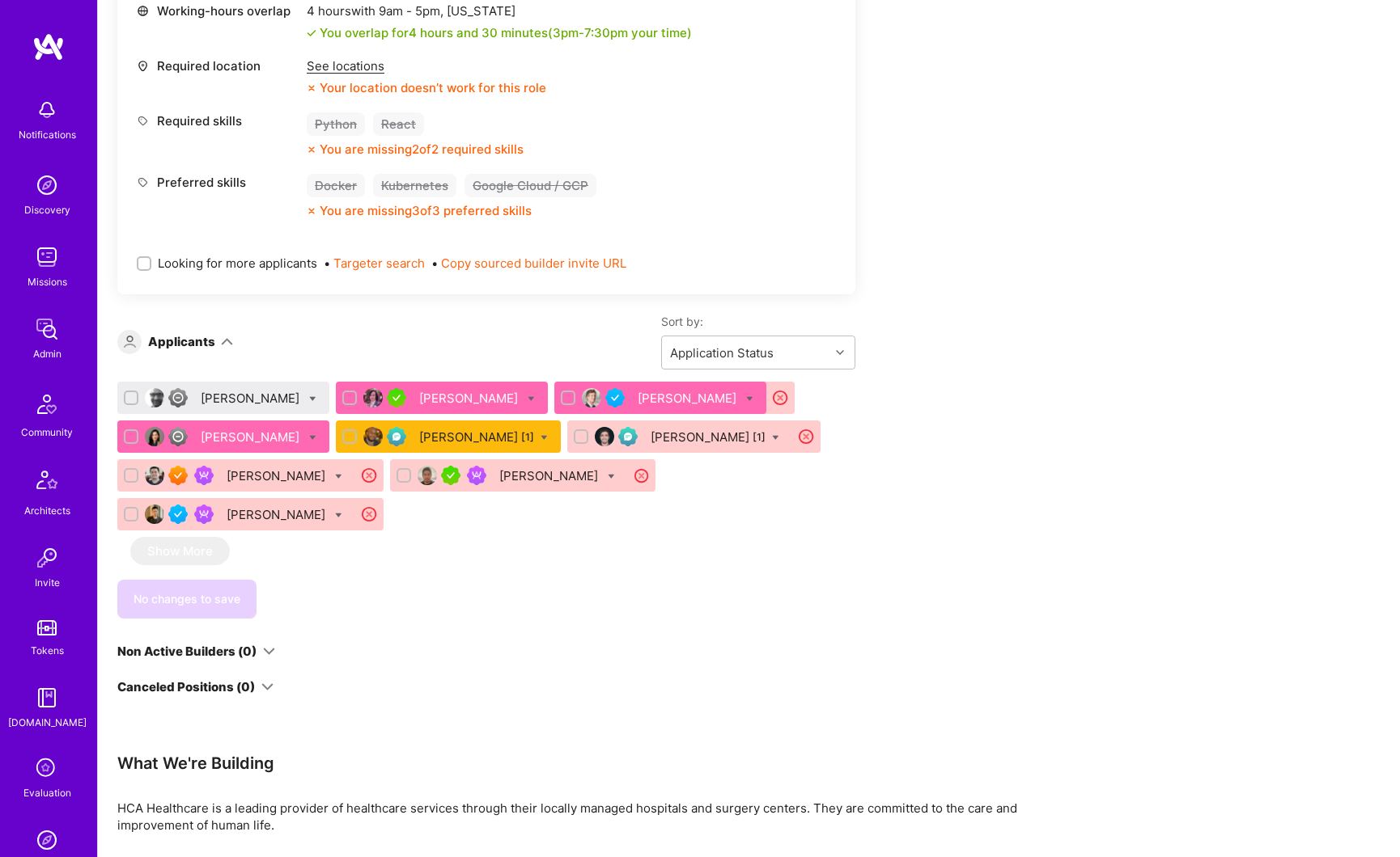
click at [240, 440] on div "[PERSON_NAME]" at bounding box center [251, 437] width 102 height 17
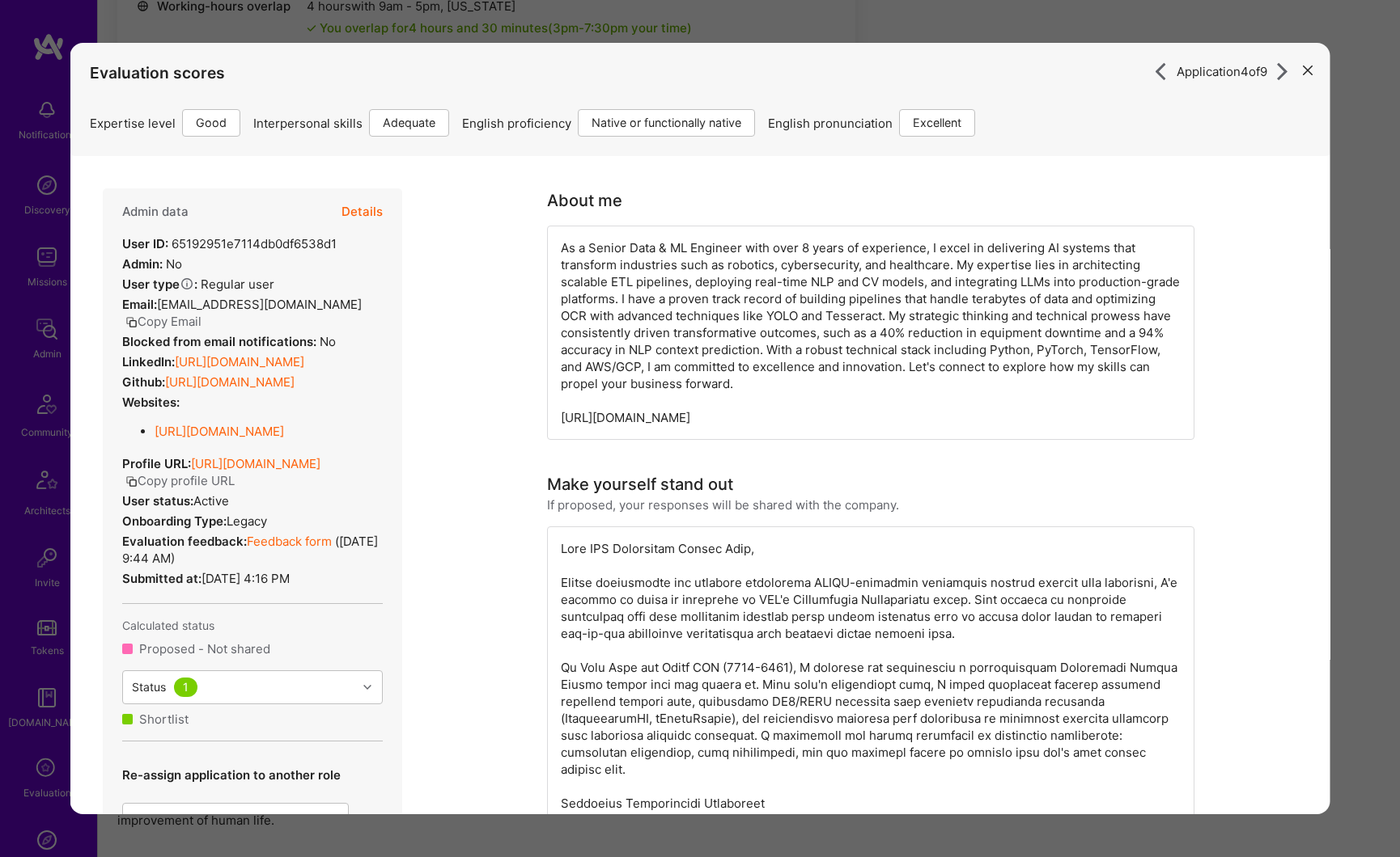
scroll to position [757, 0]
click at [1302, 70] on icon "modal" at bounding box center [1307, 70] width 10 height 10
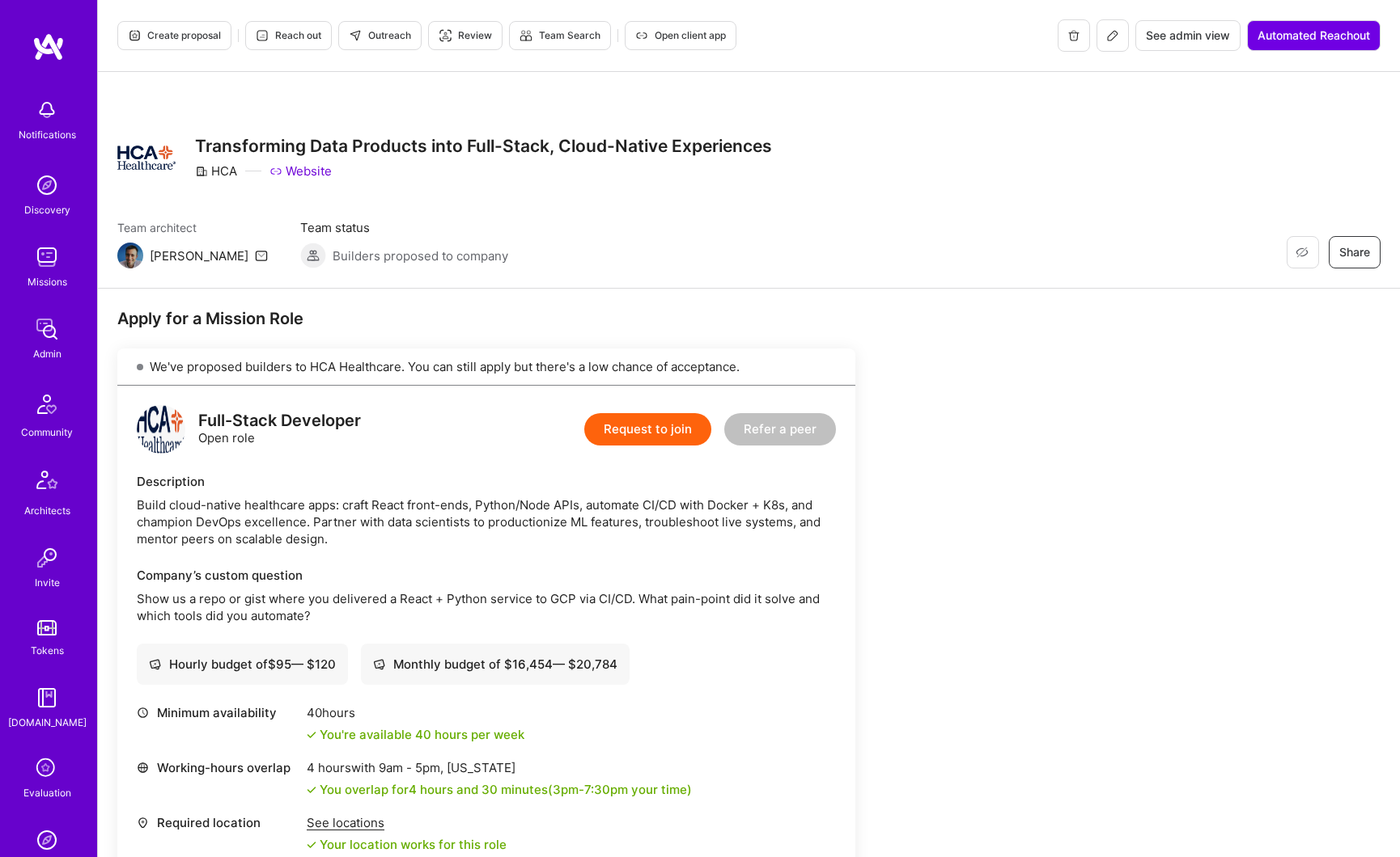
click at [189, 38] on span "Create proposal" at bounding box center [174, 35] width 93 height 15
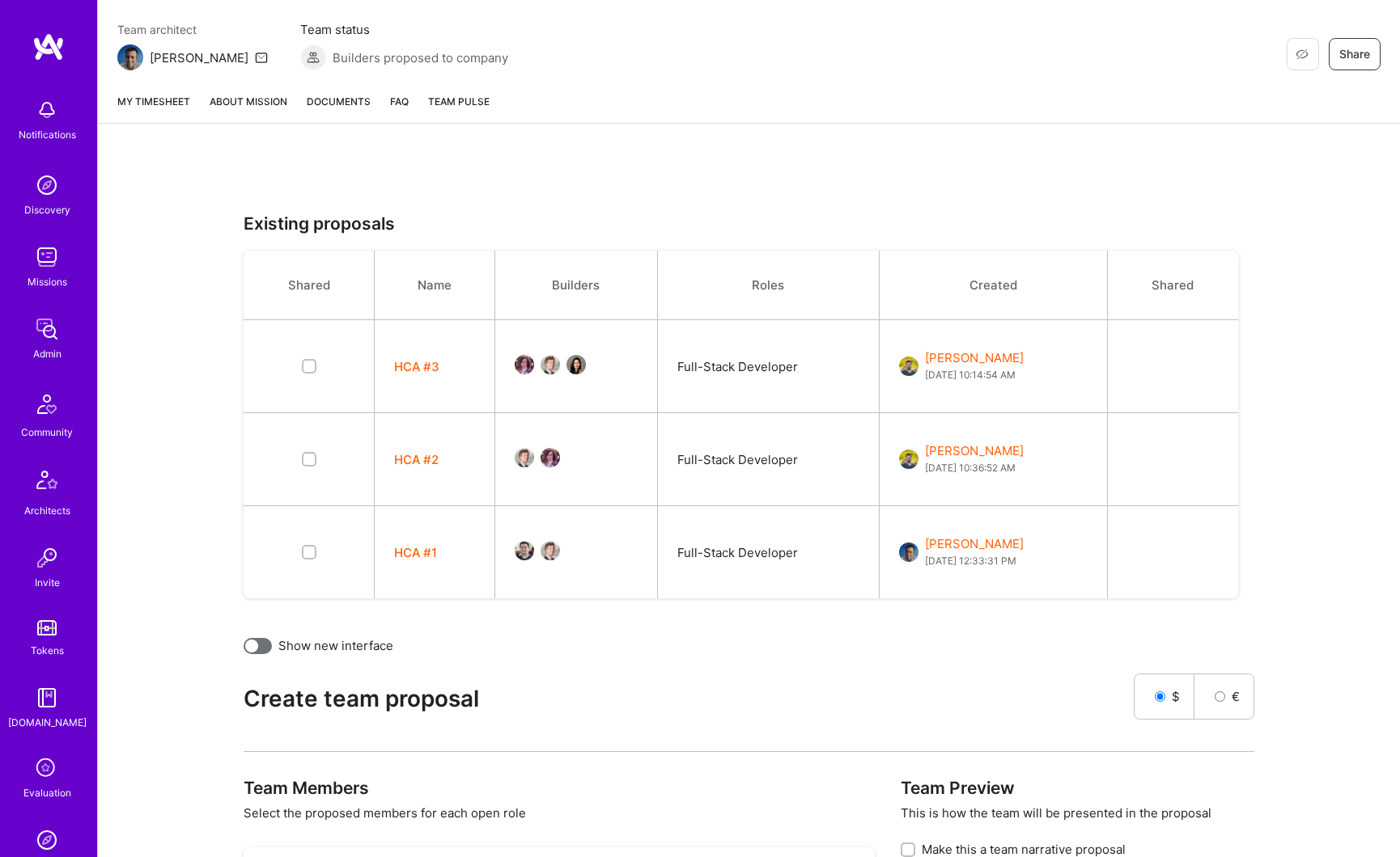
scroll to position [287, 0]
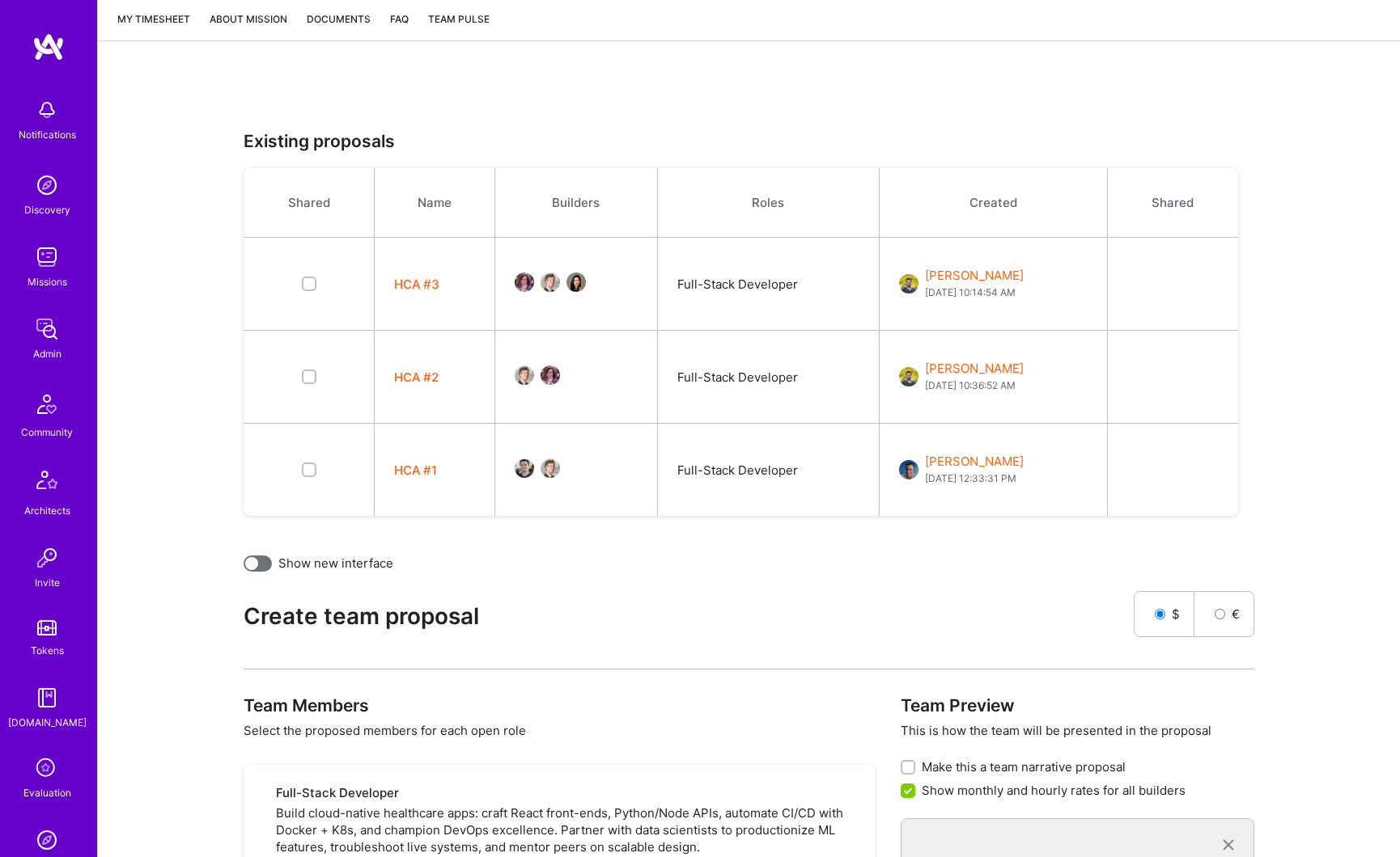
click at [427, 288] on button "HCA #3" at bounding box center [417, 283] width 45 height 17
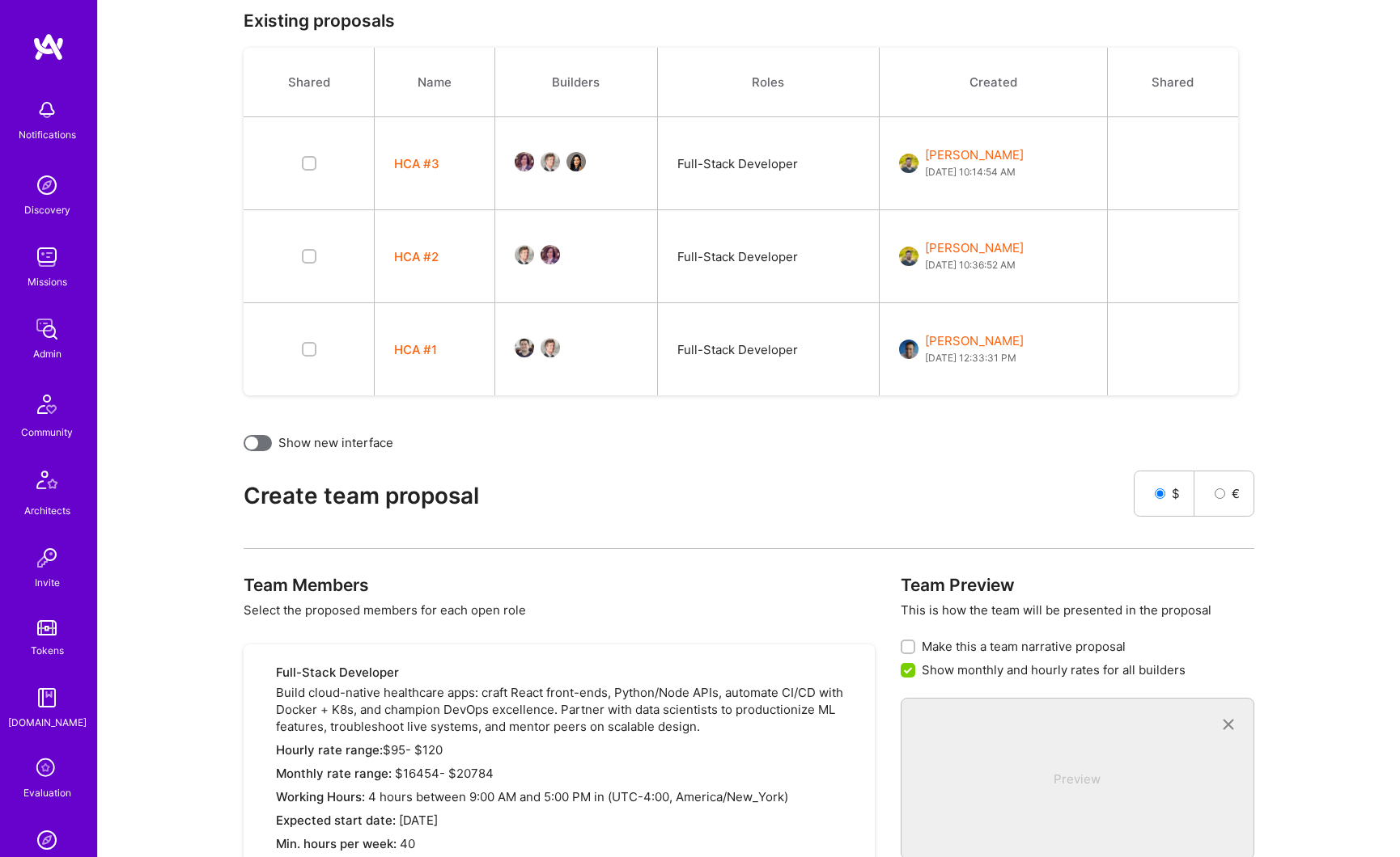
scroll to position [760, 0]
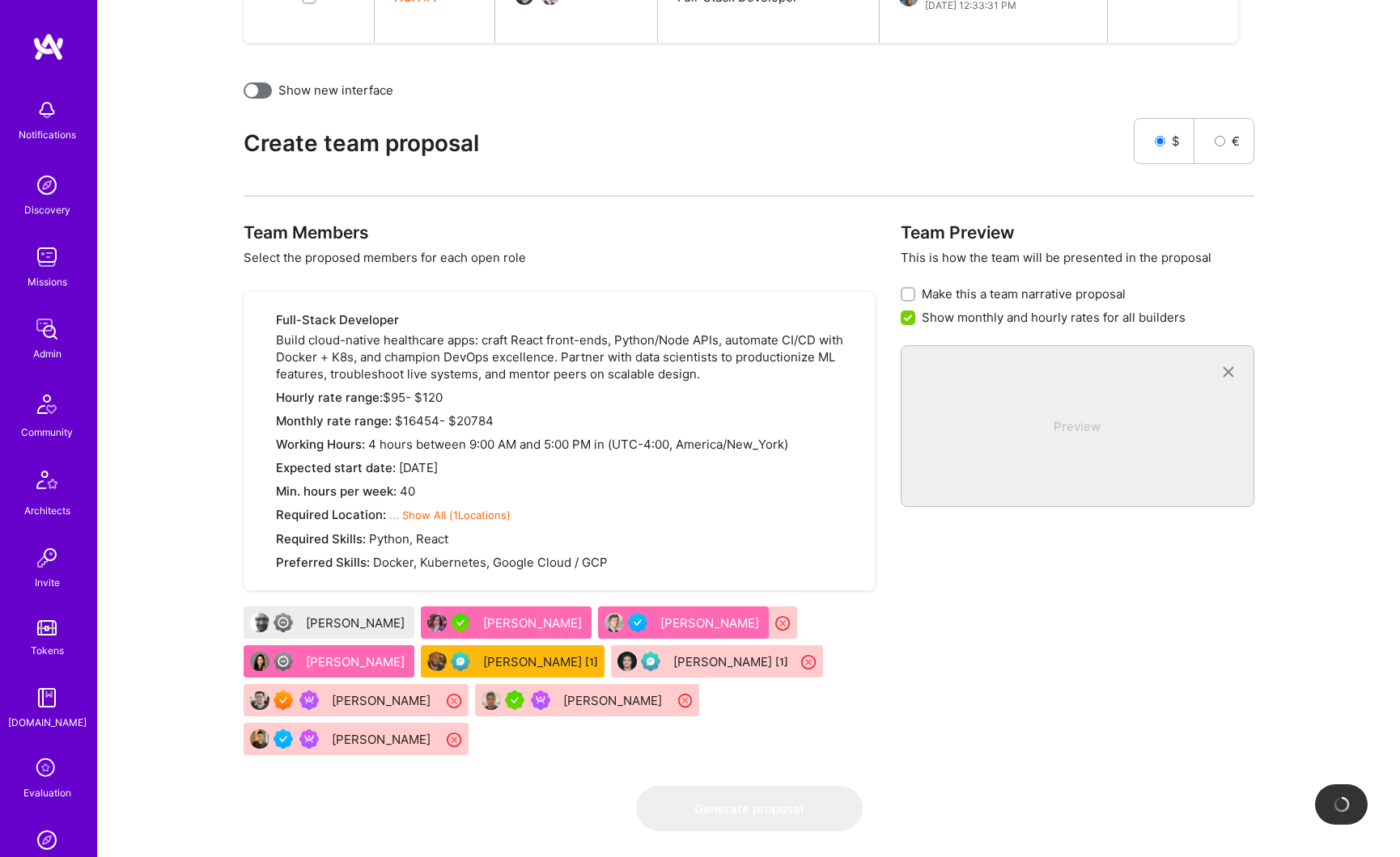
checkbox input "false"
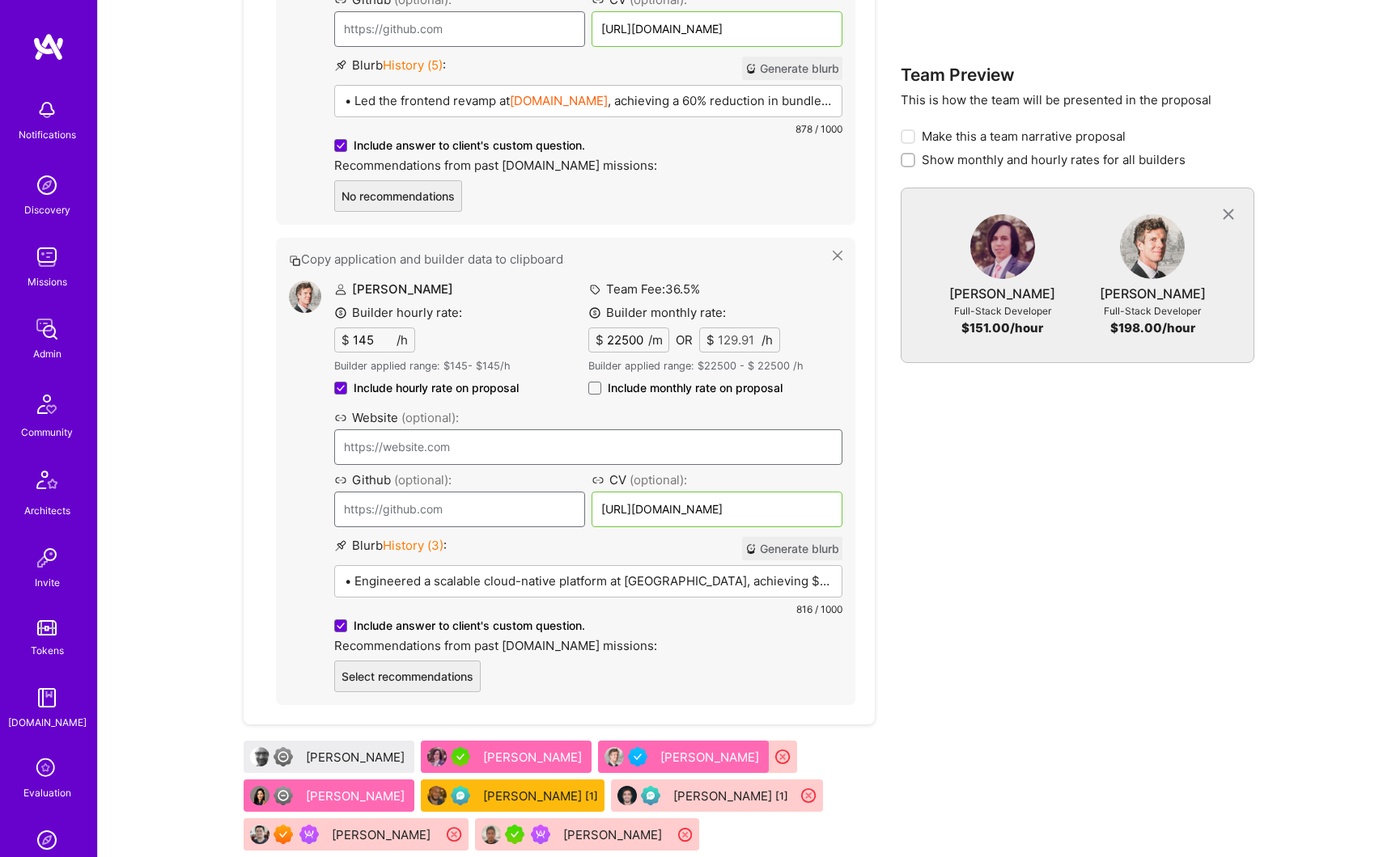
scroll to position [1677, 0]
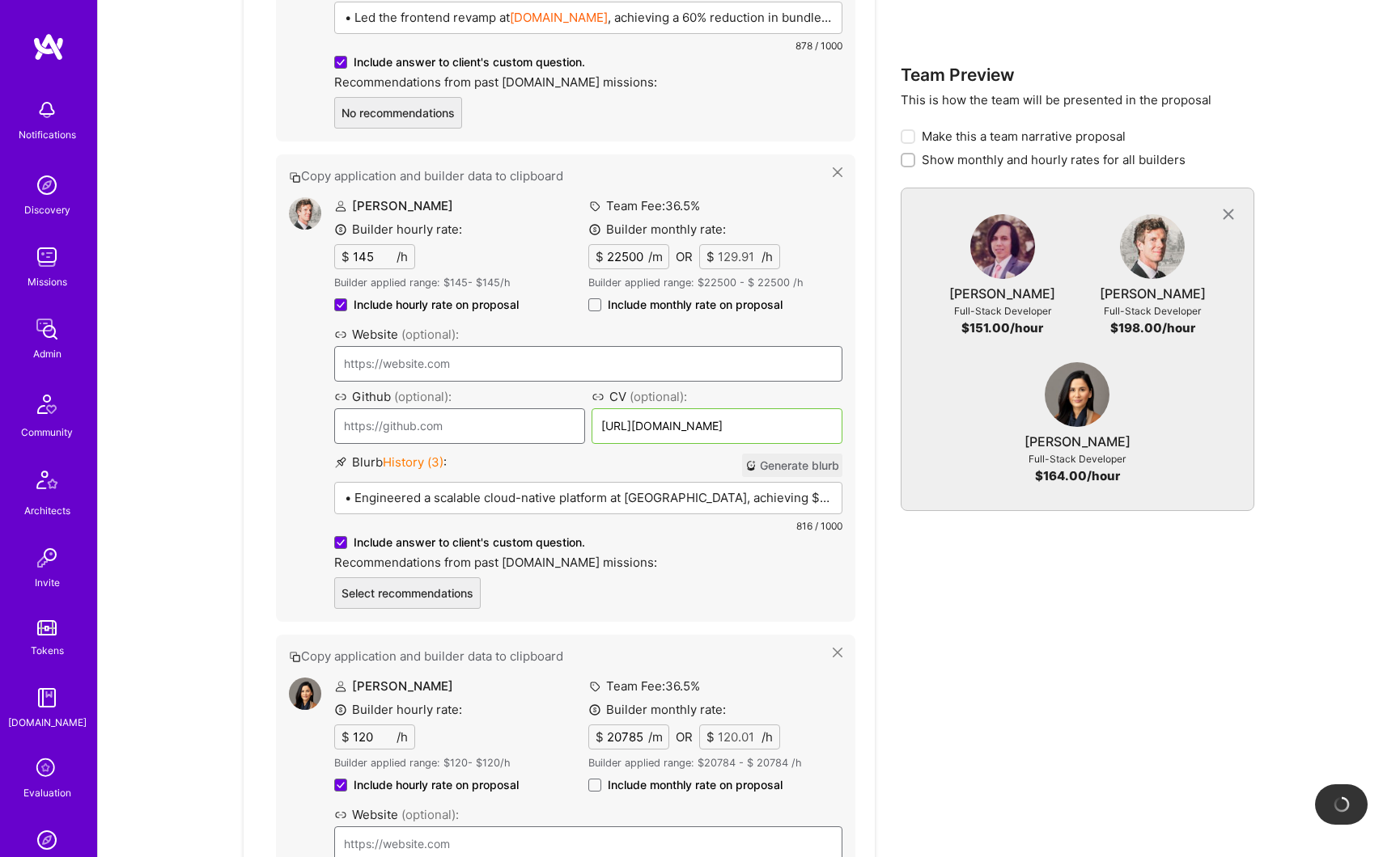
type input "[URL][DOMAIN_NAME]"
click at [907, 165] on div at bounding box center [907, 160] width 15 height 15
click at [907, 165] on input "Show monthly and hourly rates for all builders" at bounding box center [909, 160] width 11 height 11
checkbox input "true"
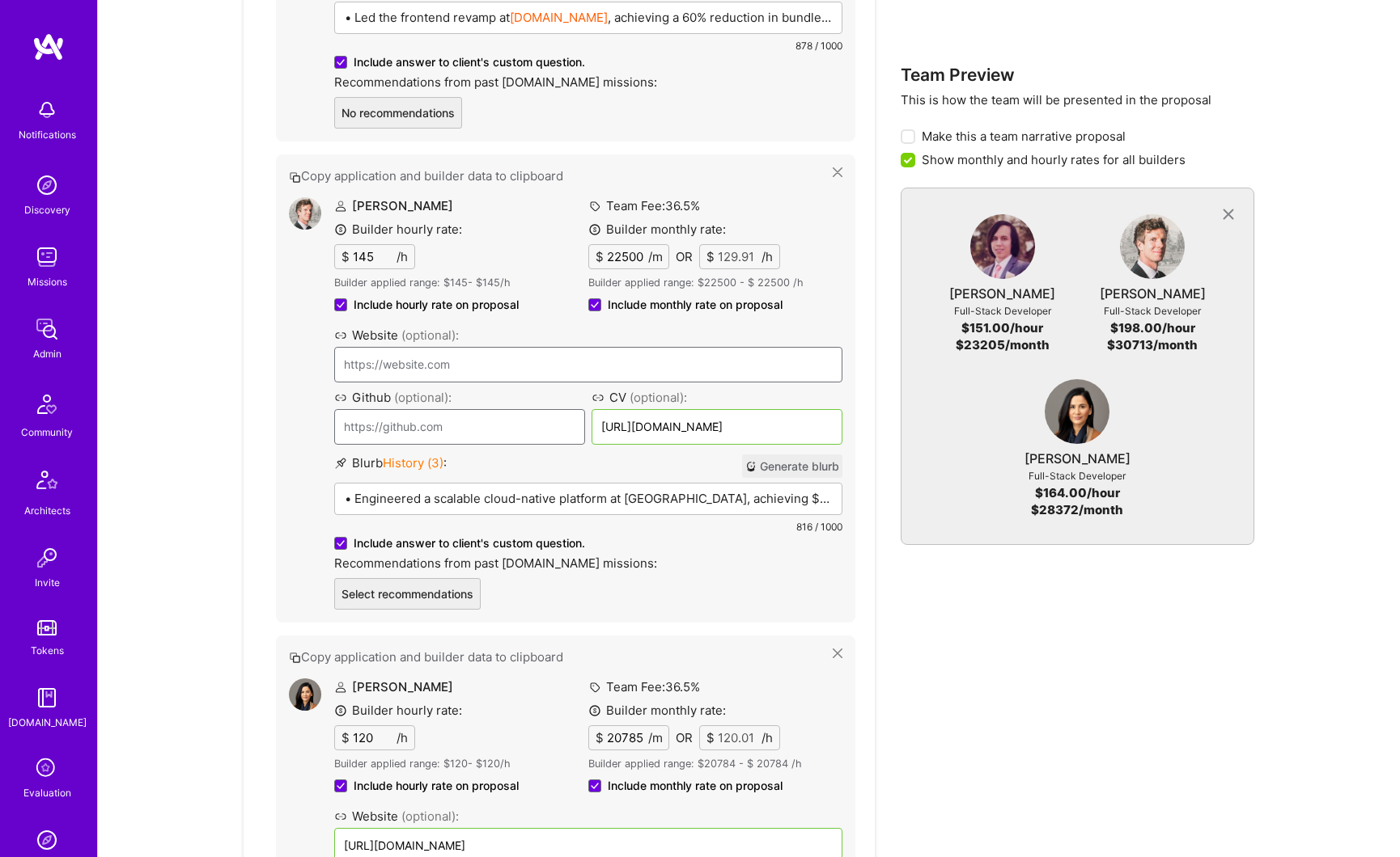
click at [1230, 211] on icon at bounding box center [1227, 214] width 18 height 18
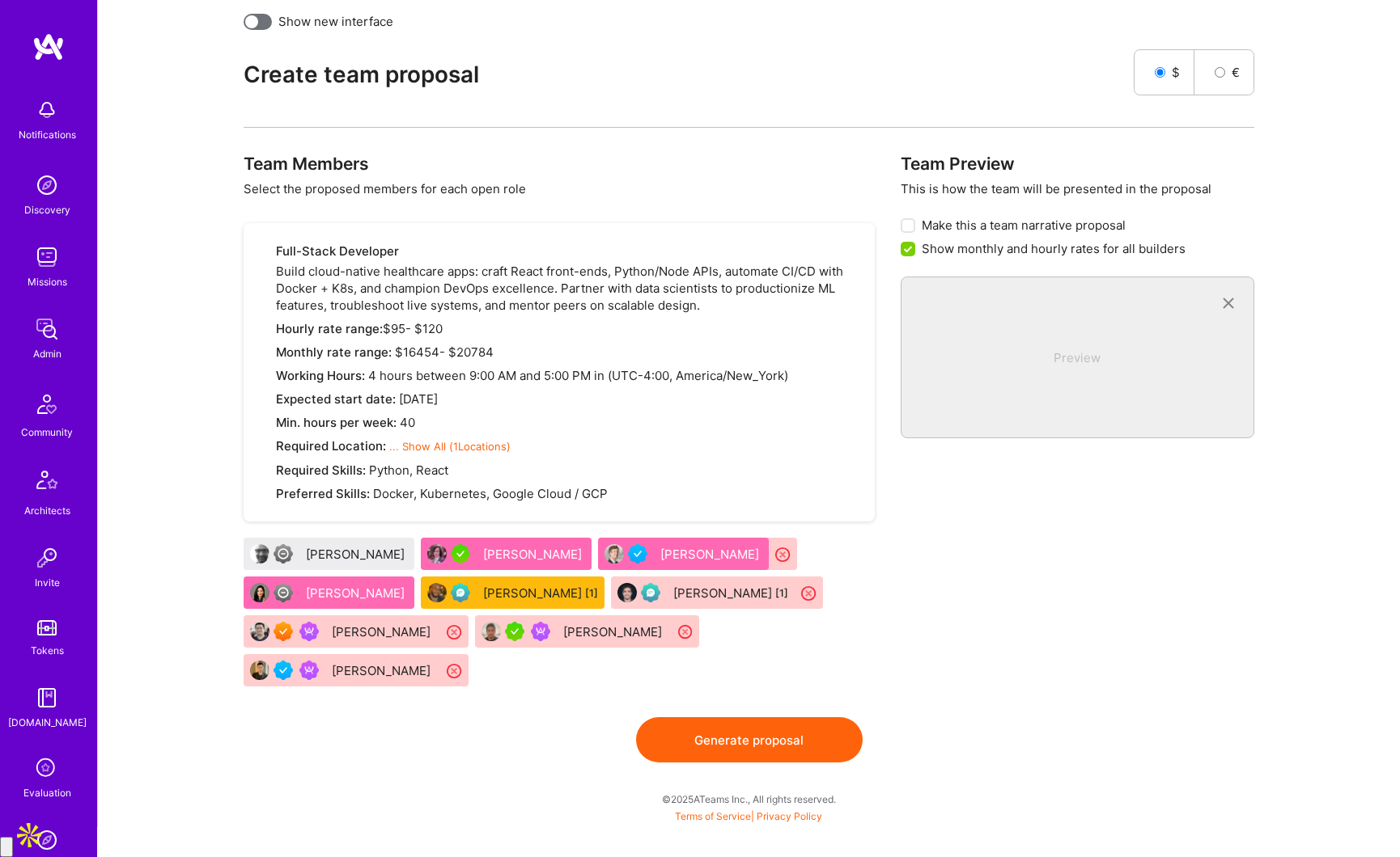
scroll to position [760, 0]
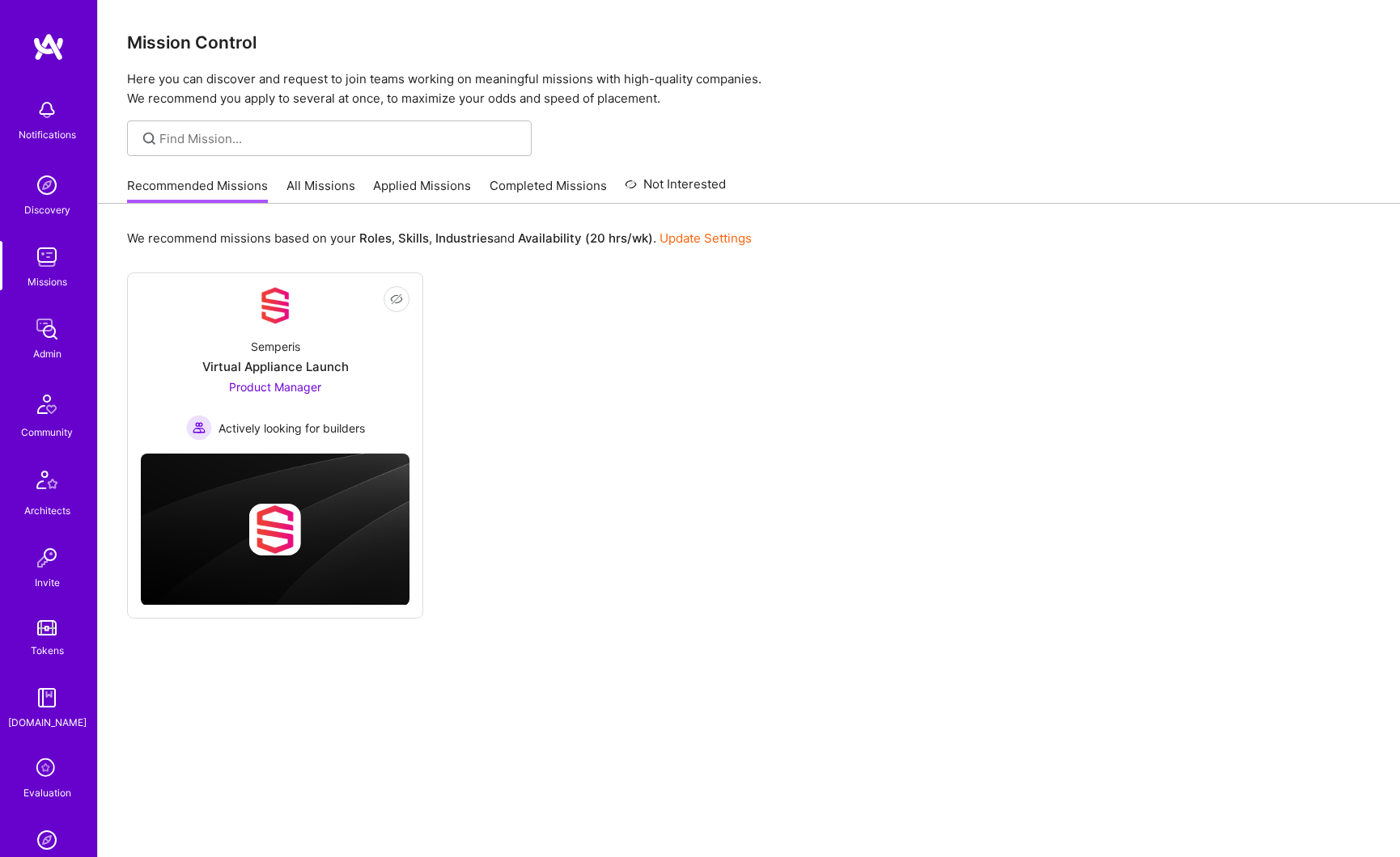
scroll to position [295, 0]
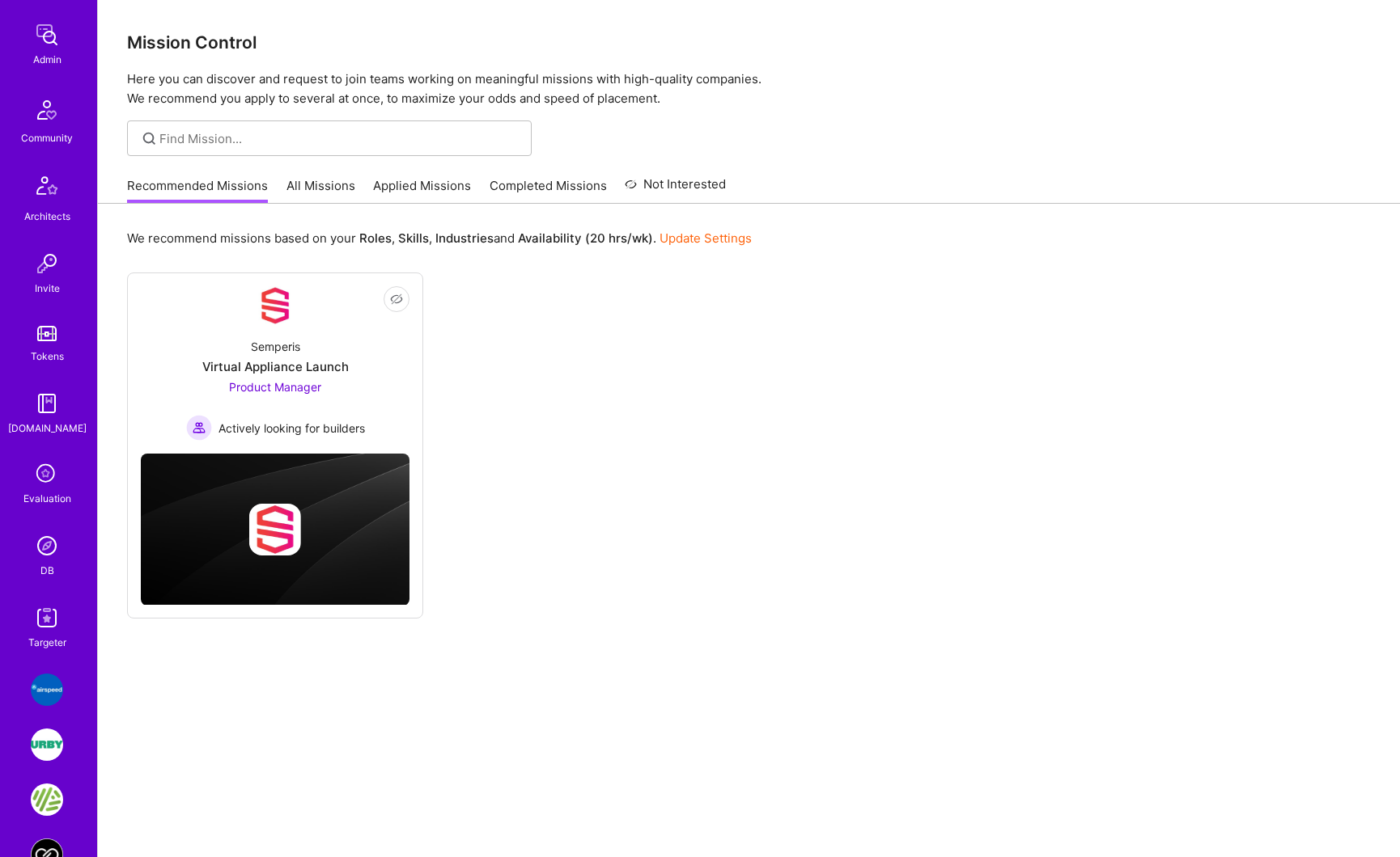
click at [35, 626] on img at bounding box center [46, 617] width 32 height 32
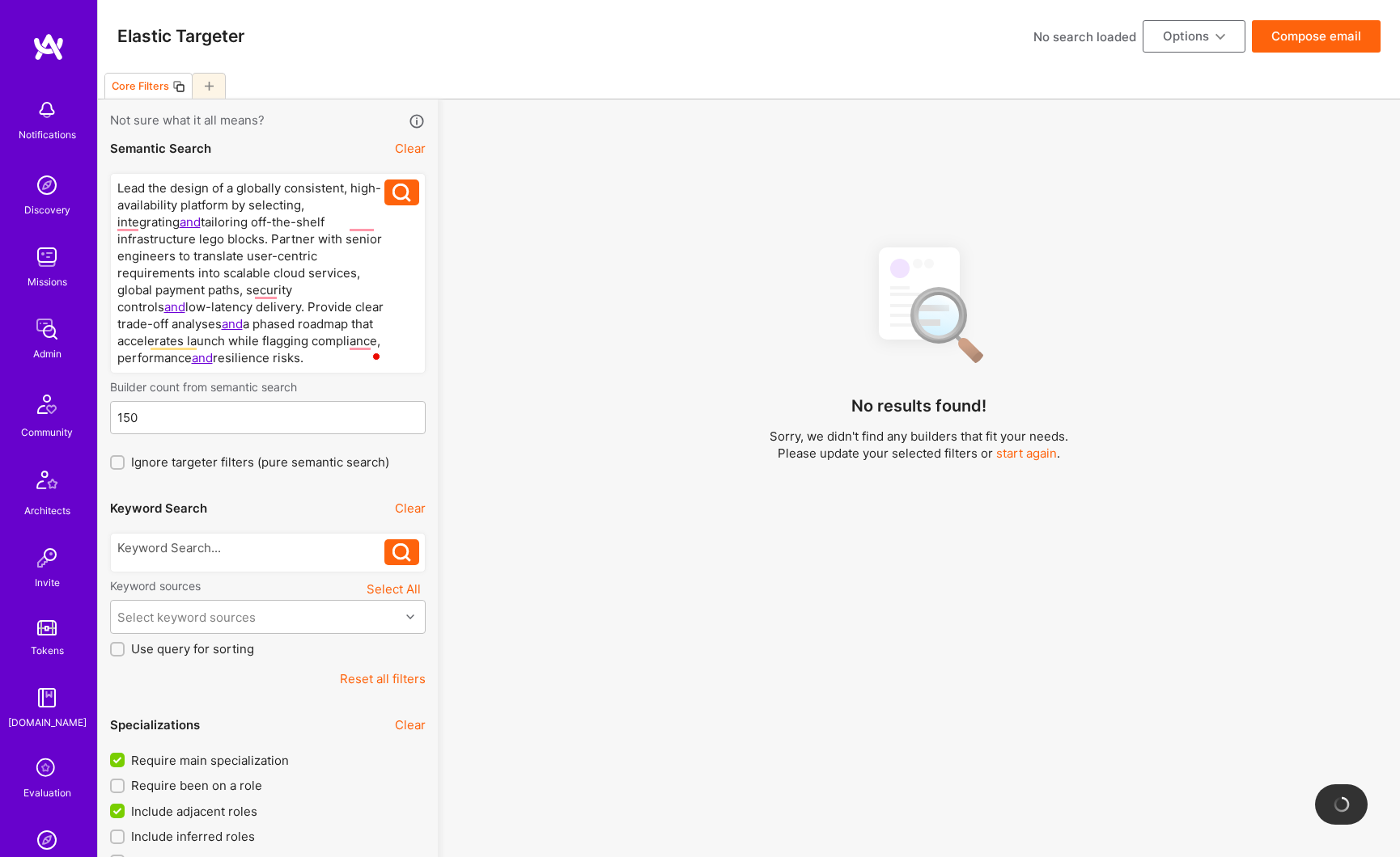
click at [31, 331] on img at bounding box center [46, 329] width 32 height 32
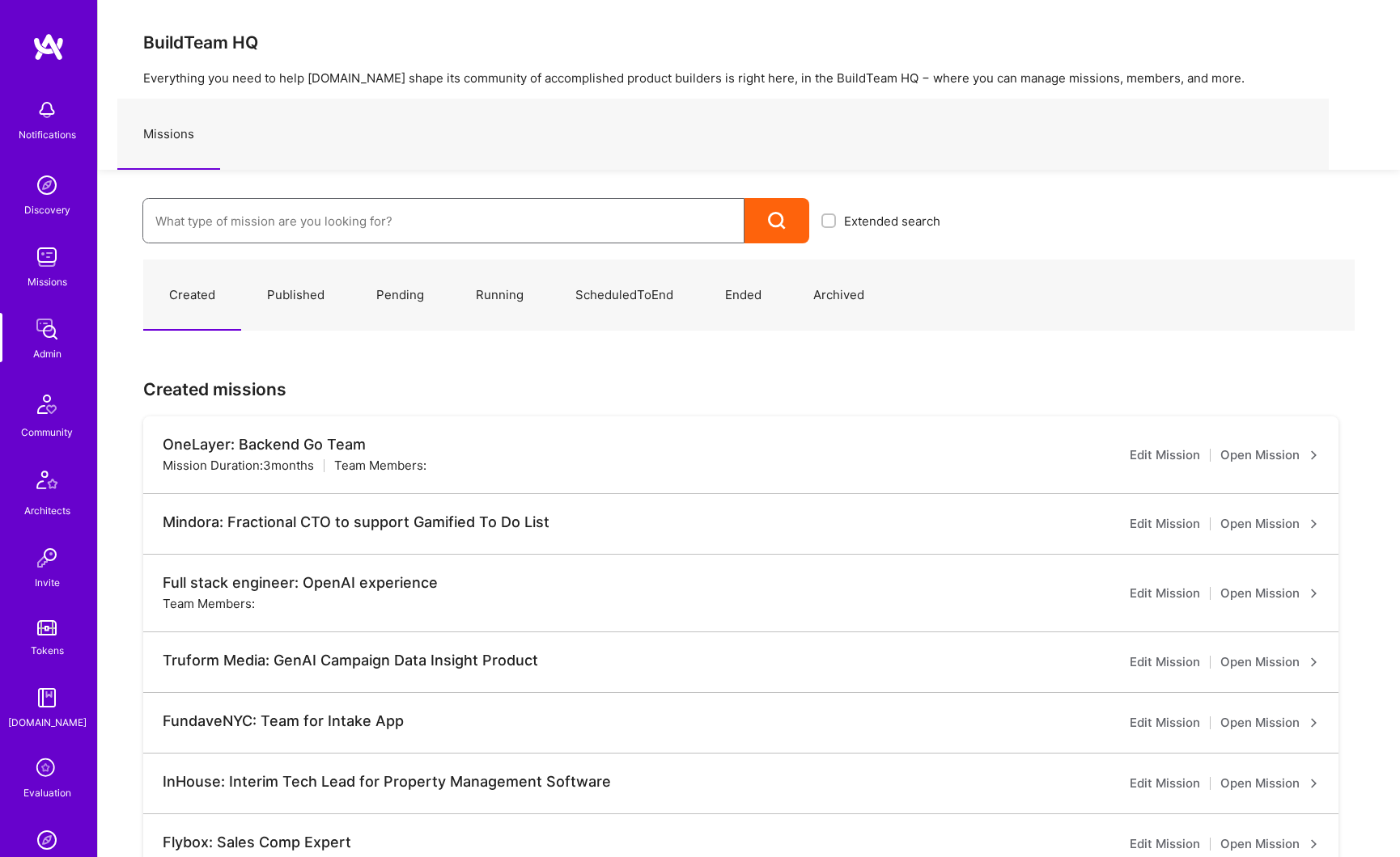
click at [276, 230] on input at bounding box center [443, 221] width 576 height 41
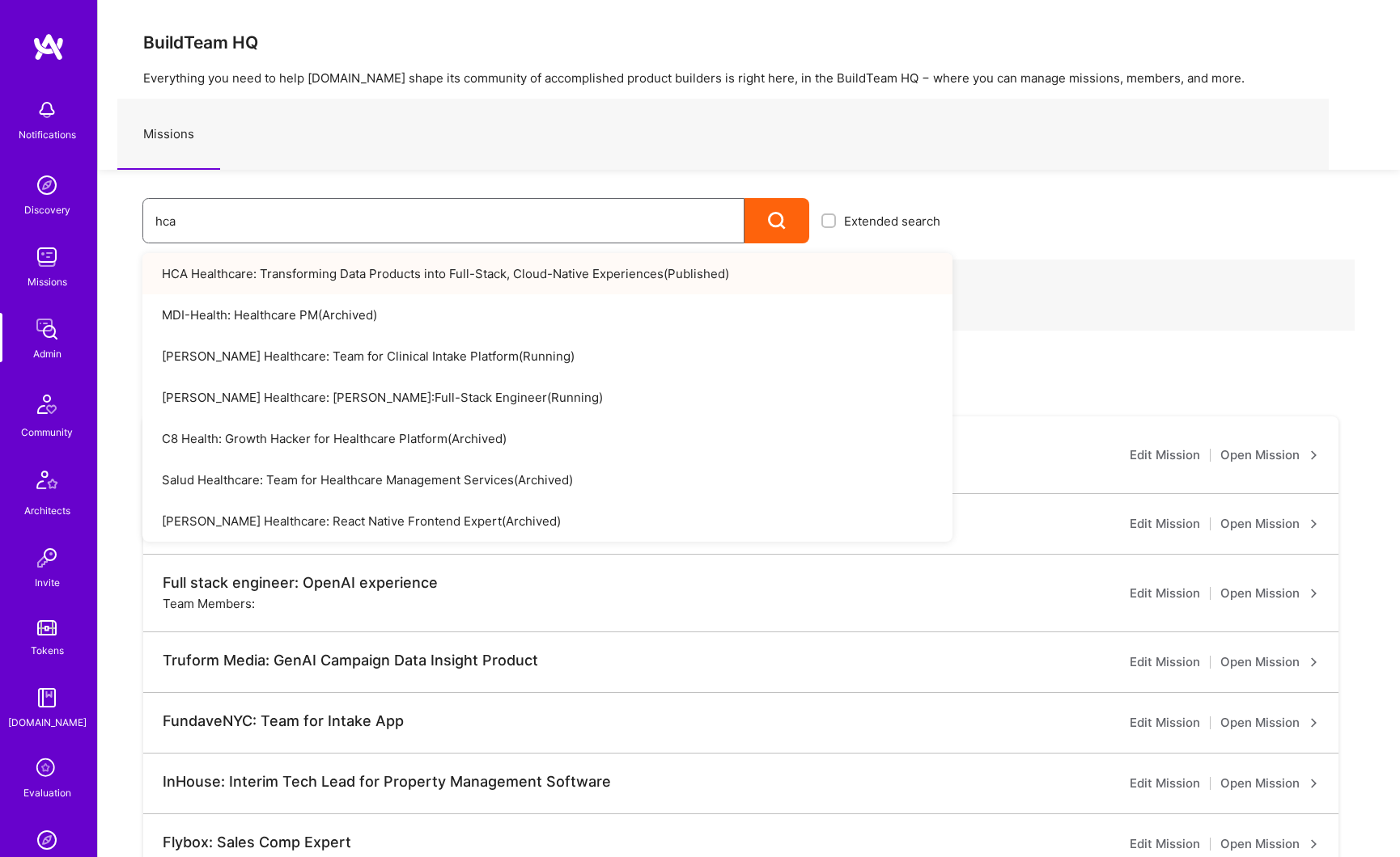
type input "hca"
click at [361, 282] on link "HCA Healthcare: Transforming Data Products into Full-Stack, Cloud-Native Experi…" at bounding box center [547, 273] width 809 height 41
click at [535, 278] on link "HCA Healthcare: Transforming Data Products into Full-Stack, Cloud-Native Experi…" at bounding box center [547, 273] width 809 height 41
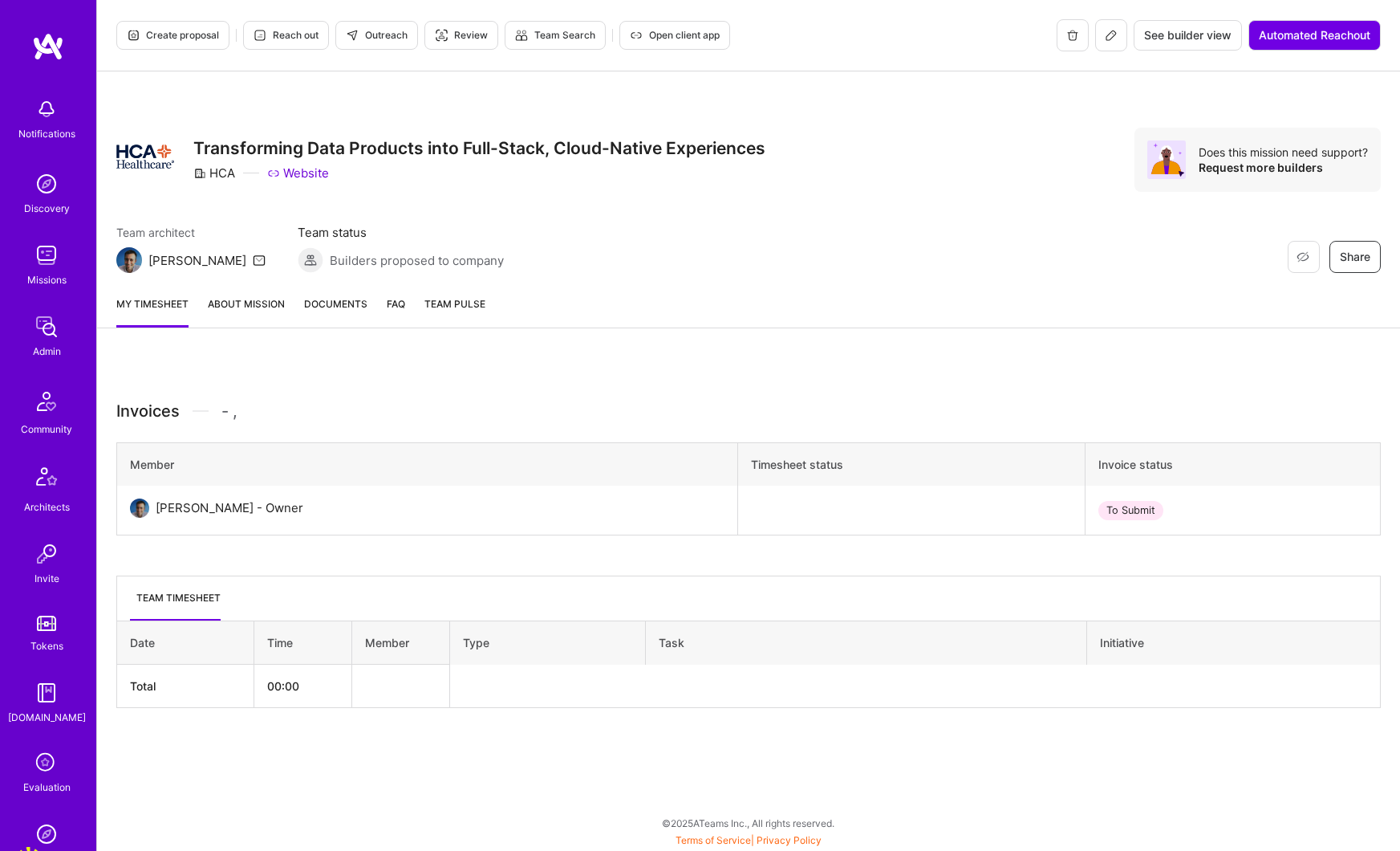
click at [265, 298] on link "About Mission" at bounding box center [246, 311] width 77 height 32
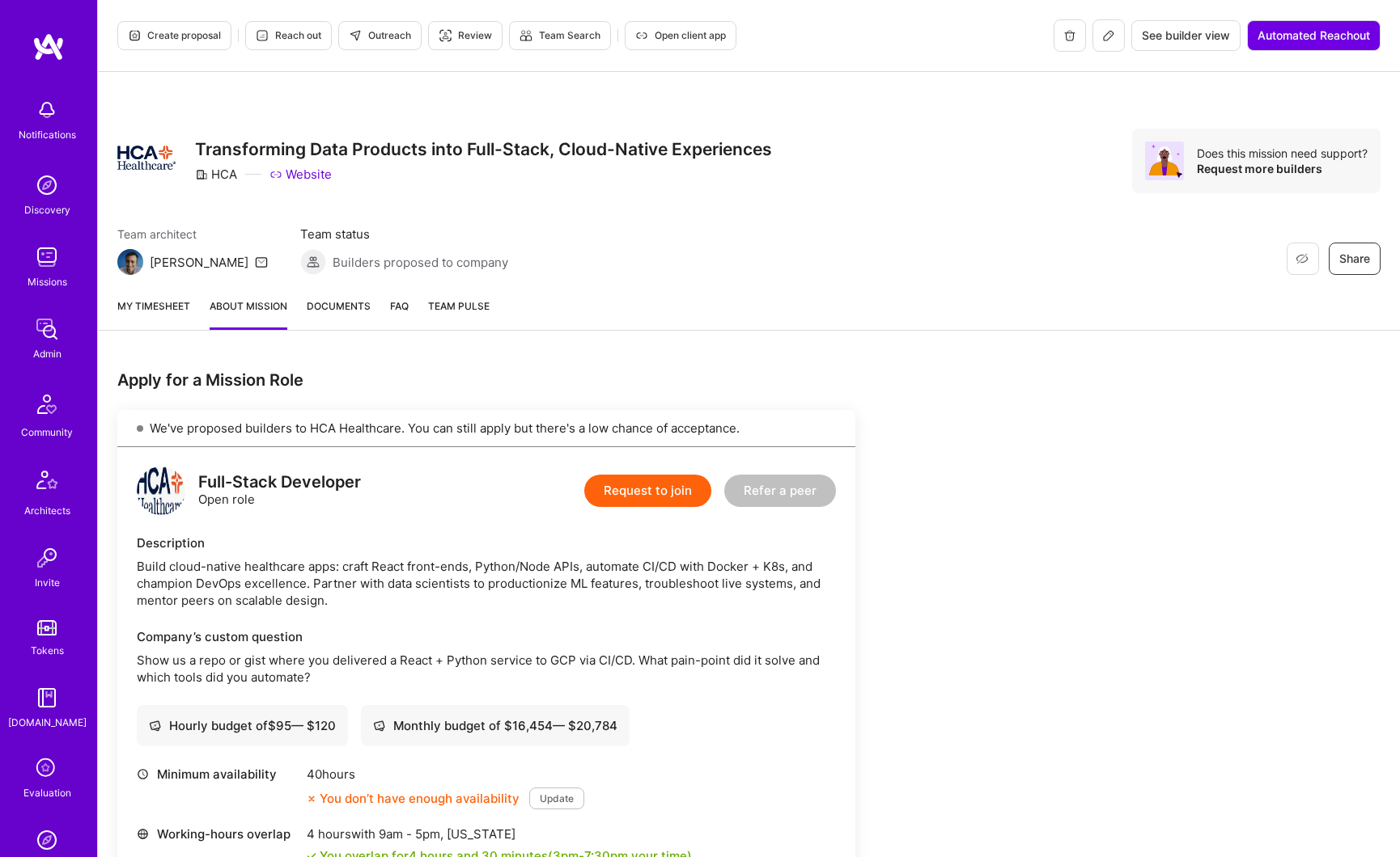
click at [205, 45] on button "Create proposal" at bounding box center [174, 35] width 114 height 29
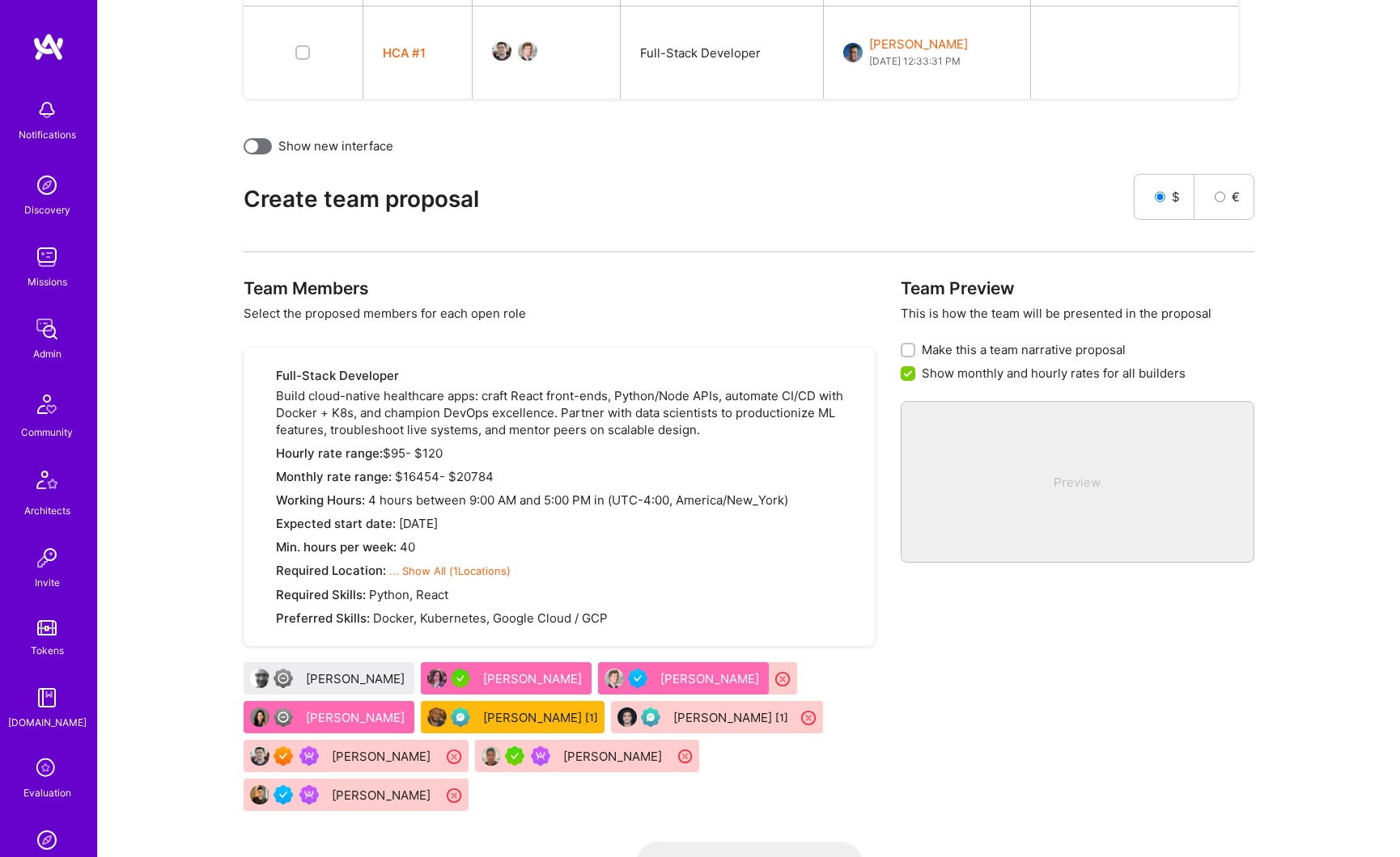
scroll to position [760, 0]
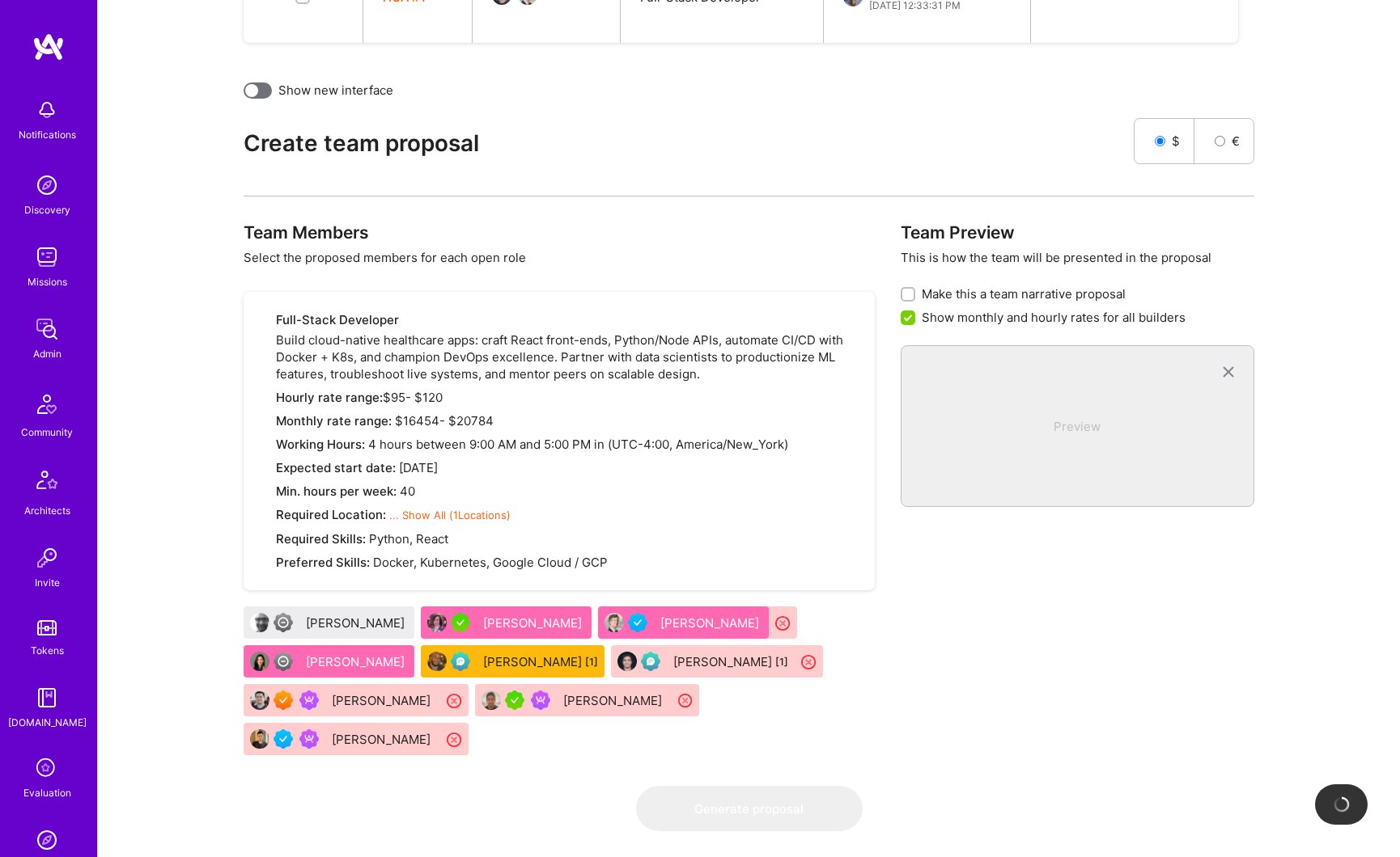
checkbox input "false"
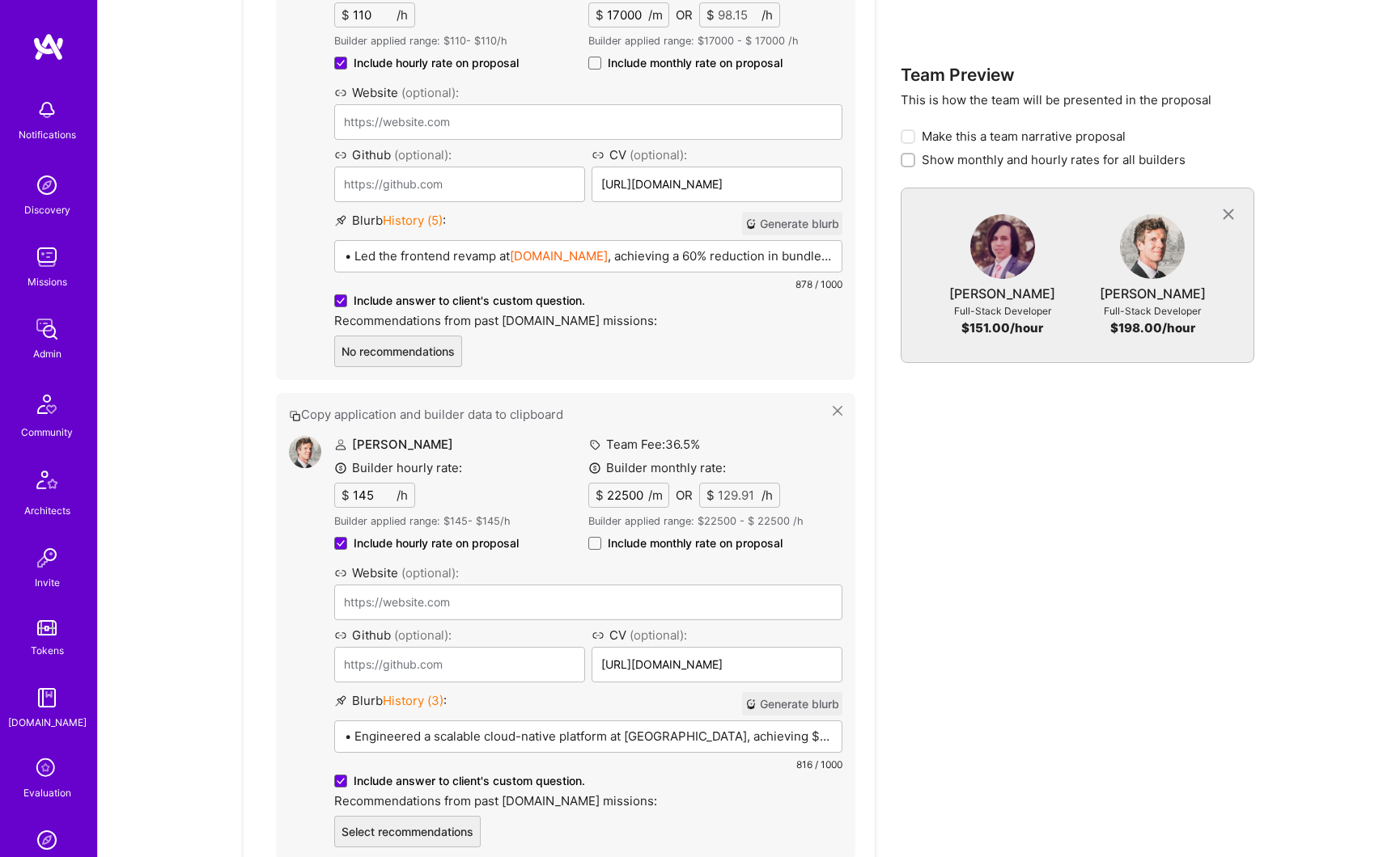
scroll to position [1727, 0]
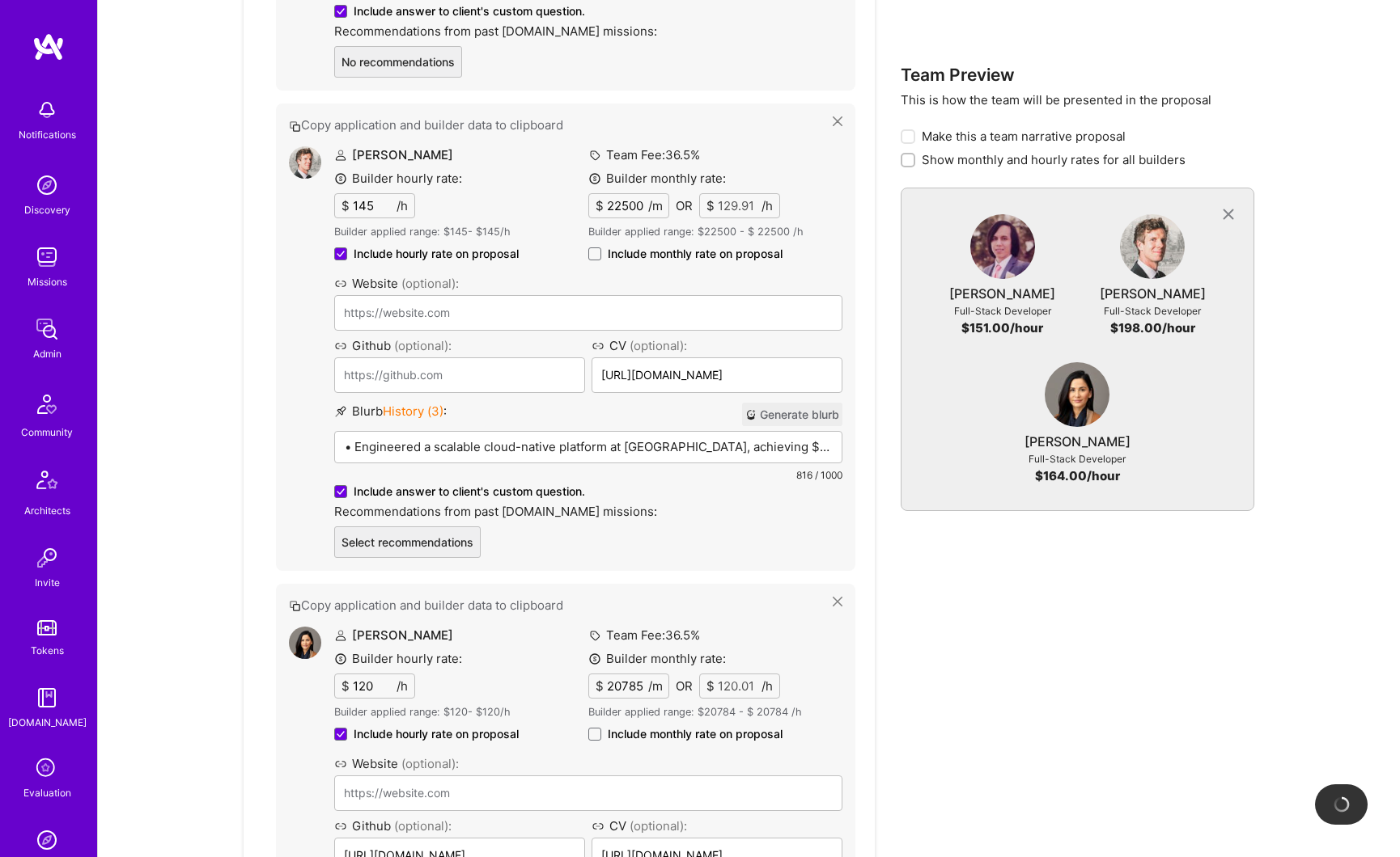
type input "[URL][DOMAIN_NAME]"
drag, startPoint x: 350, startPoint y: 665, endPoint x: 0, endPoint y: 139, distance: 631.8
